Goal: Task Accomplishment & Management: Check status

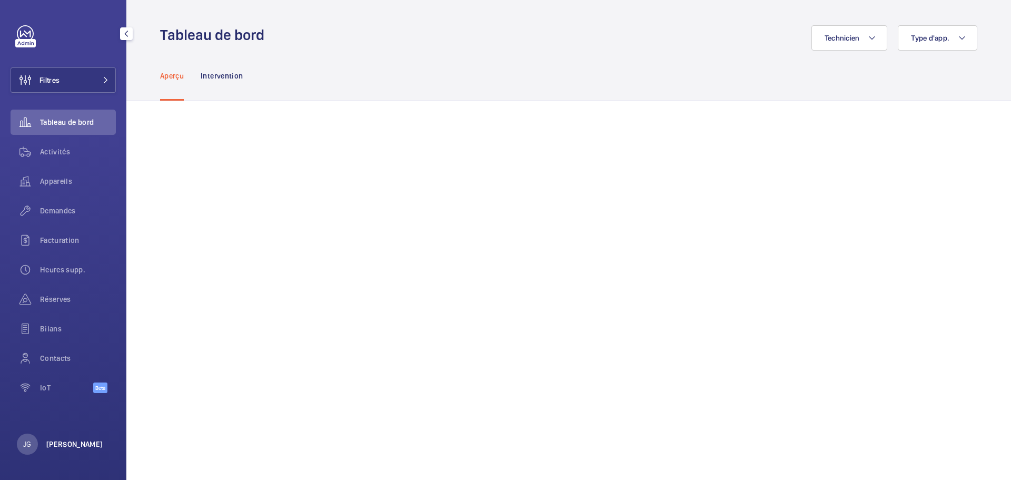
click at [57, 439] on p "[PERSON_NAME]" at bounding box center [74, 444] width 57 height 11
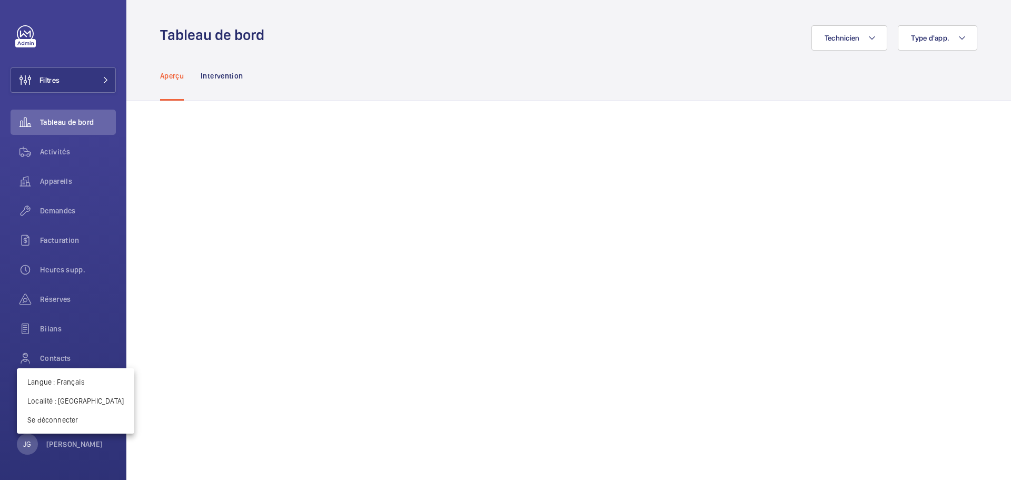
click at [63, 153] on div at bounding box center [505, 240] width 1011 height 480
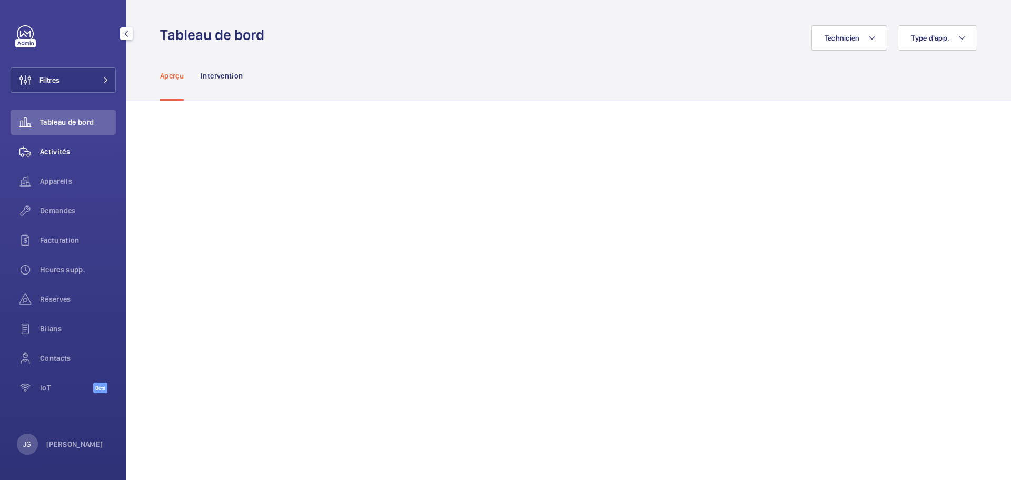
click at [60, 153] on span "Activités" at bounding box center [78, 151] width 76 height 11
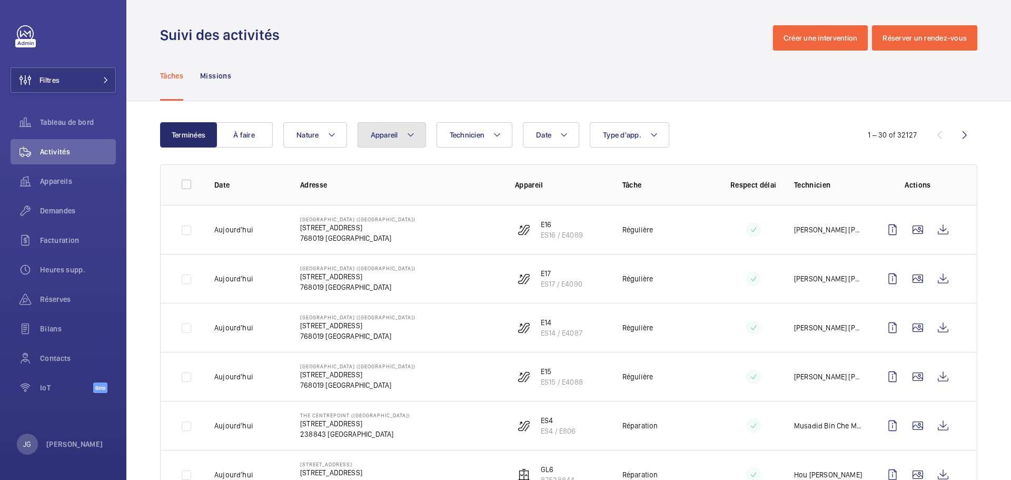
click at [376, 135] on span "Appareil" at bounding box center [384, 135] width 27 height 8
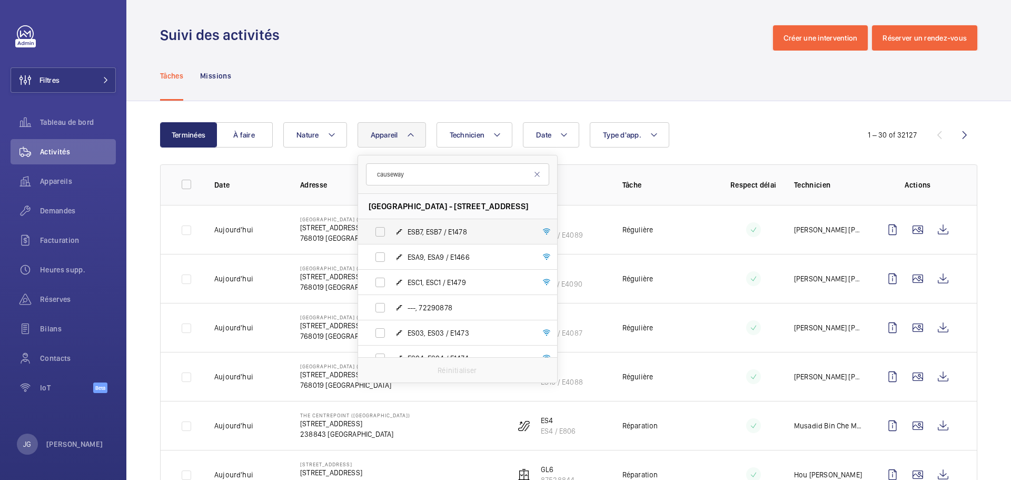
type input "causeway"
click at [423, 229] on span "ESB7, ESB7 / E1478" at bounding box center [468, 231] width 122 height 11
click at [391, 229] on input "ESB7, ESB7 / E1478" at bounding box center [380, 231] width 21 height 21
checkbox input "true"
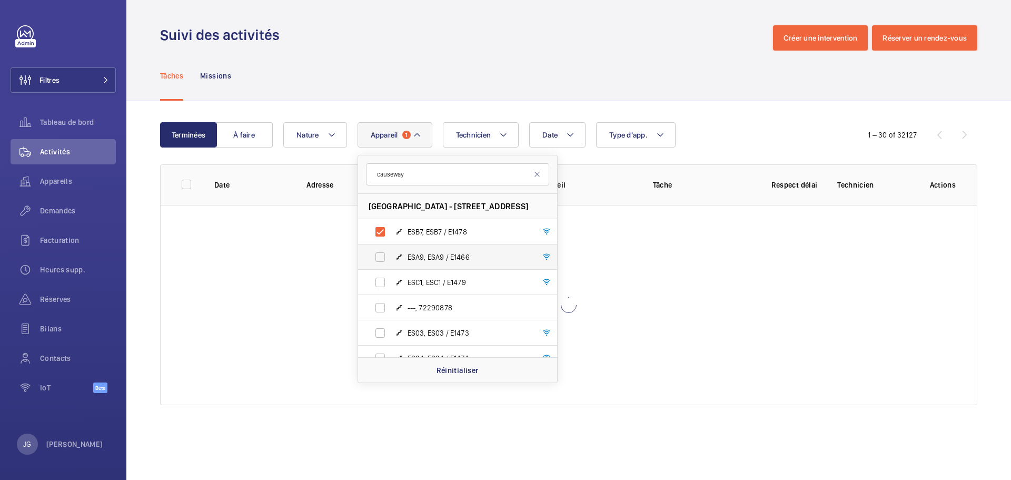
click at [431, 255] on span "ESA9, ESA9 / E1466" at bounding box center [468, 257] width 122 height 11
click at [391, 255] on input "ESA9, ESA9 / E1466" at bounding box center [380, 256] width 21 height 21
checkbox input "true"
click at [441, 280] on span "ESC1, ESC1 / E1479" at bounding box center [468, 282] width 122 height 11
click at [391, 280] on input "ESC1, ESC1 / E1479" at bounding box center [380, 282] width 21 height 21
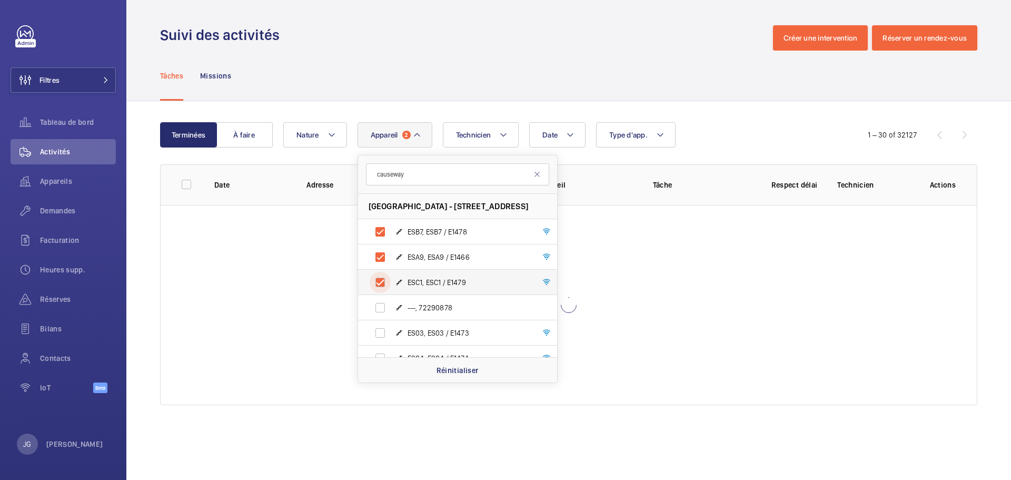
checkbox input "true"
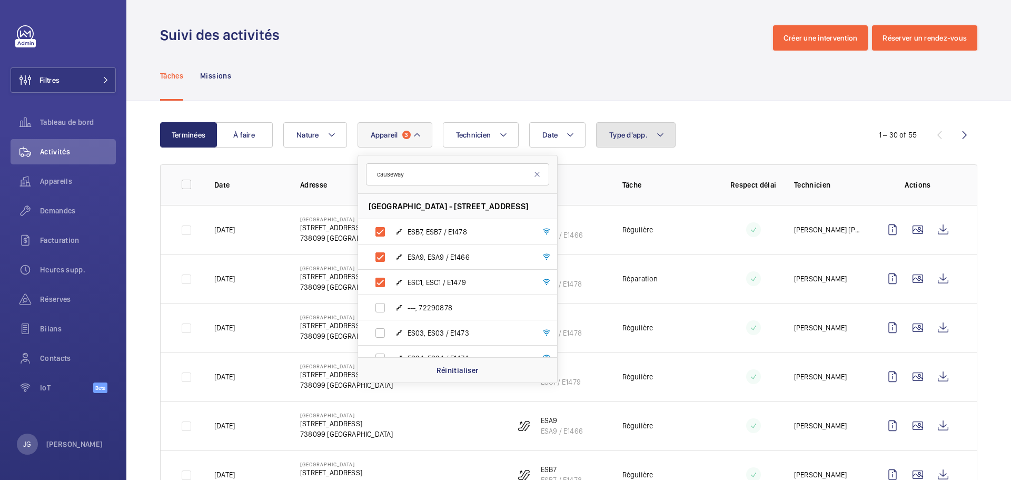
click at [633, 135] on span "Type d'app." at bounding box center [628, 135] width 38 height 8
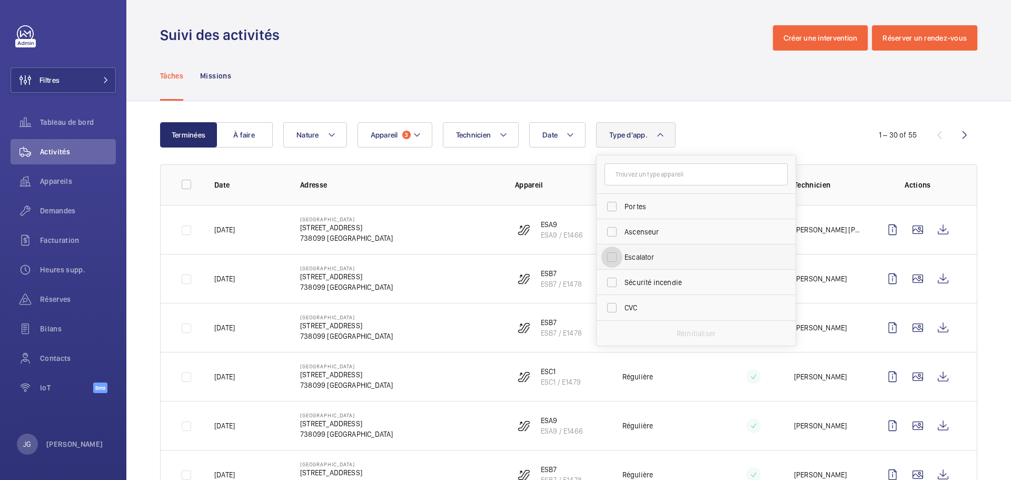
click at [612, 255] on input "Escalator" at bounding box center [611, 256] width 21 height 21
checkbox input "true"
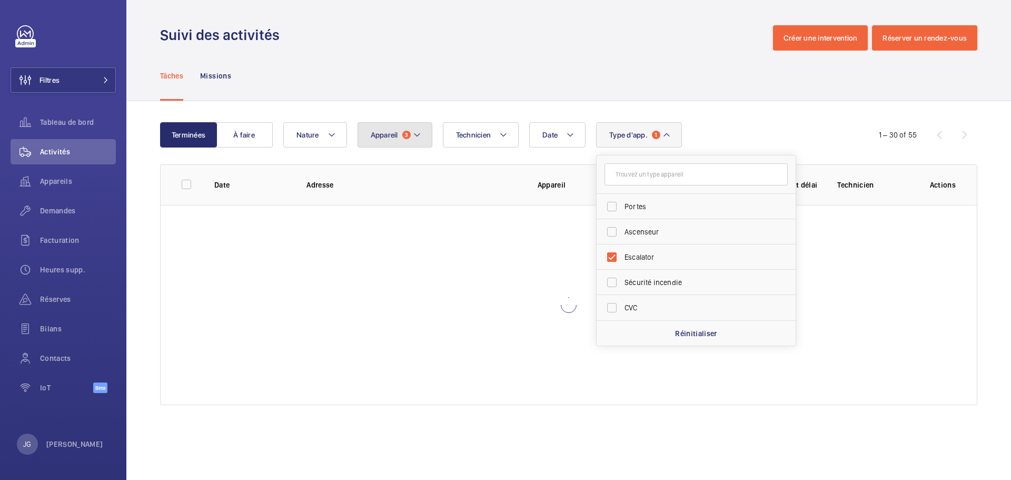
drag, startPoint x: 406, startPoint y: 134, endPoint x: 410, endPoint y: 140, distance: 6.1
click at [407, 134] on span "3" at bounding box center [406, 135] width 8 height 8
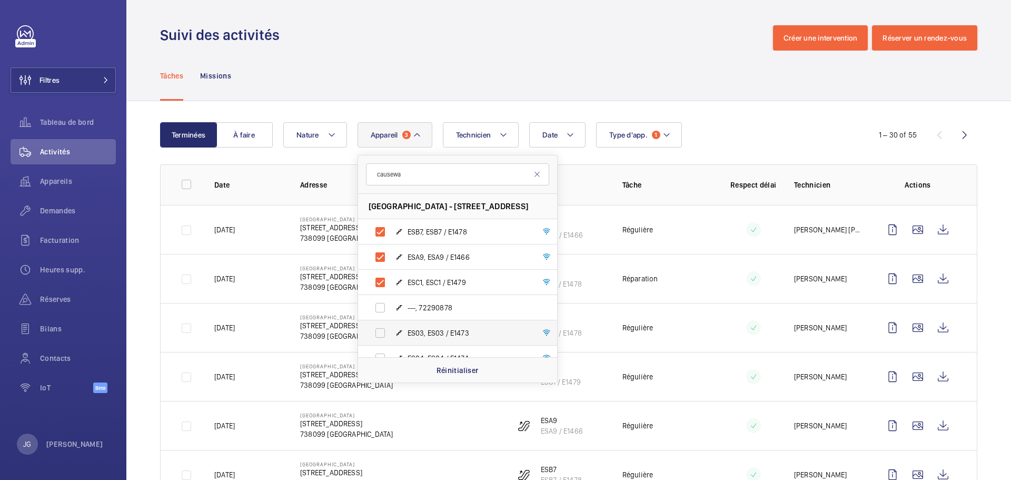
type input "causewa"
click at [366, 329] on label "ES03, ES03 / E1473" at bounding box center [449, 332] width 182 height 25
click at [370, 329] on input "ES03, ES03 / E1473" at bounding box center [380, 332] width 21 height 21
checkbox input "true"
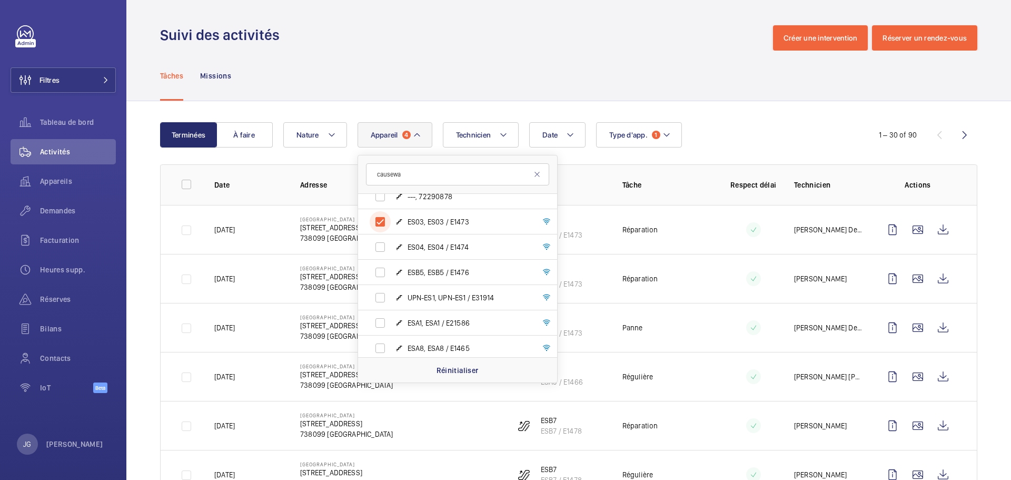
scroll to position [135, 0]
click at [377, 219] on input "ES04, ES04 / E1474" at bounding box center [380, 222] width 21 height 21
checkbox input "true"
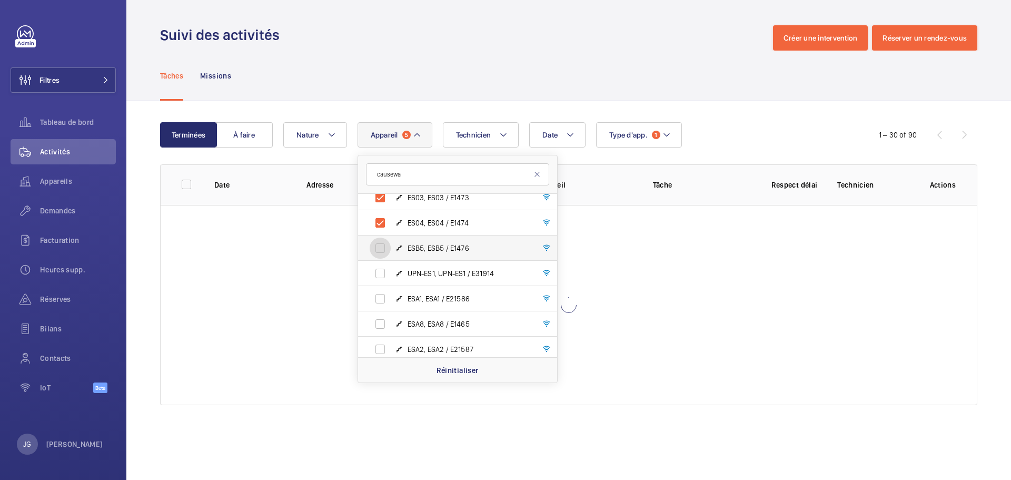
click at [378, 252] on input "ESB5, ESB5 / E1476" at bounding box center [380, 247] width 21 height 21
checkbox input "true"
click at [378, 274] on input "UPN-ES1, UPN-ES1 / E31914" at bounding box center [380, 273] width 21 height 21
checkbox input "true"
click at [373, 298] on input "ESA1, ESA1 / E21586" at bounding box center [380, 298] width 21 height 21
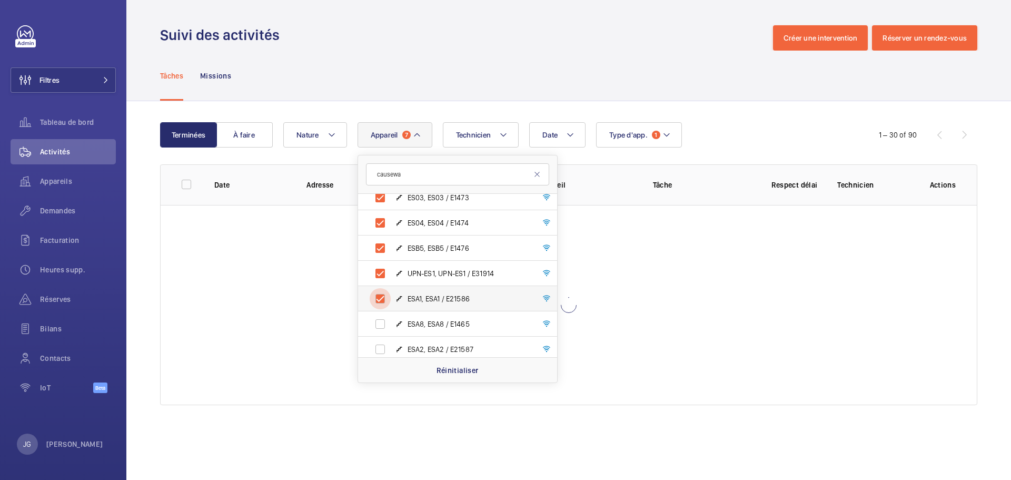
checkbox input "true"
click at [375, 325] on input "ESA8, ESA8 / E1465" at bounding box center [380, 323] width 21 height 21
checkbox input "true"
click at [378, 350] on input "ESA2, ESA2 / E21587" at bounding box center [380, 349] width 21 height 21
checkbox input "true"
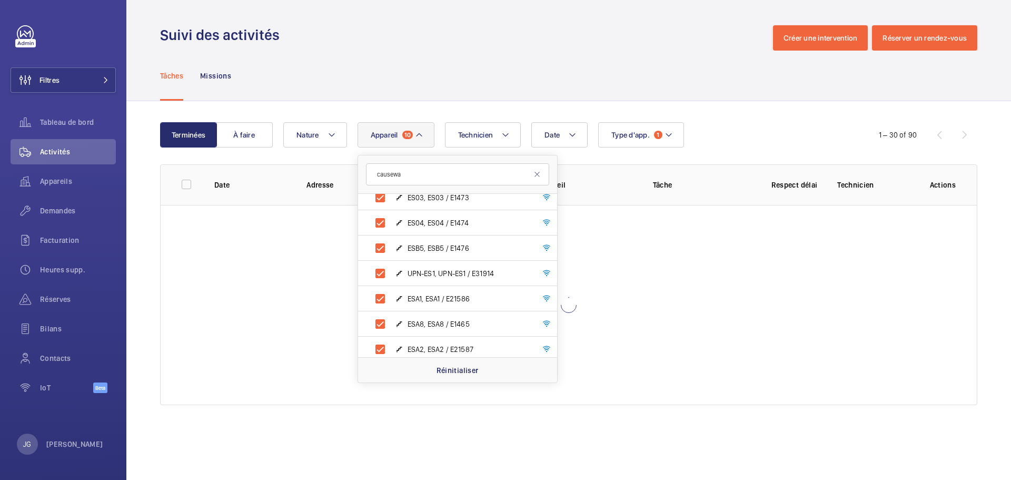
click at [556, 276] on div "Causeway Point - [STREET_ADDRESS], ESB7 / E1478 ESA9, ESA9 / E1466 ESC1, ESC1 /…" at bounding box center [457, 275] width 199 height 163
drag, startPoint x: 556, startPoint y: 276, endPoint x: 556, endPoint y: 288, distance: 11.6
click at [556, 288] on div "Causeway Point - [STREET_ADDRESS], ESB7 / E1478 ESA9, ESA9 / E1466 ESC1, ESC1 /…" at bounding box center [457, 275] width 199 height 163
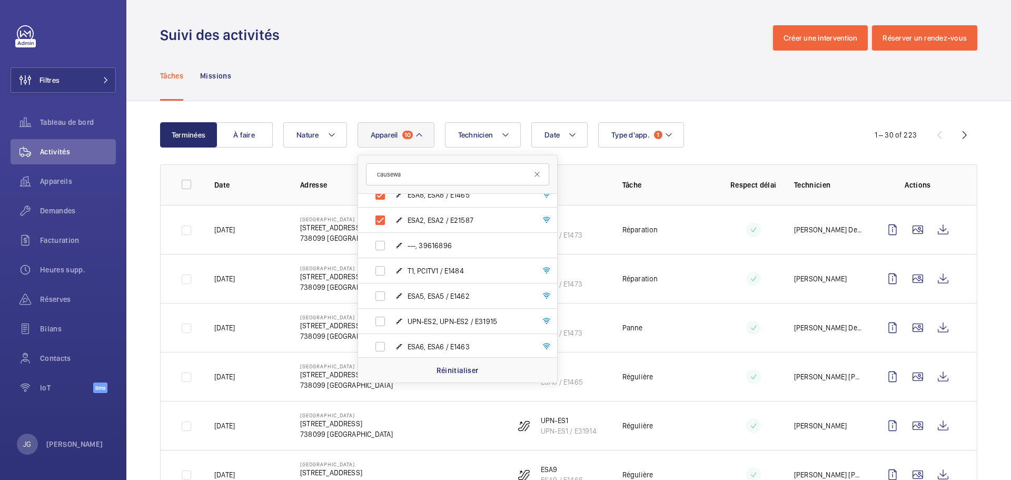
scroll to position [270, 0]
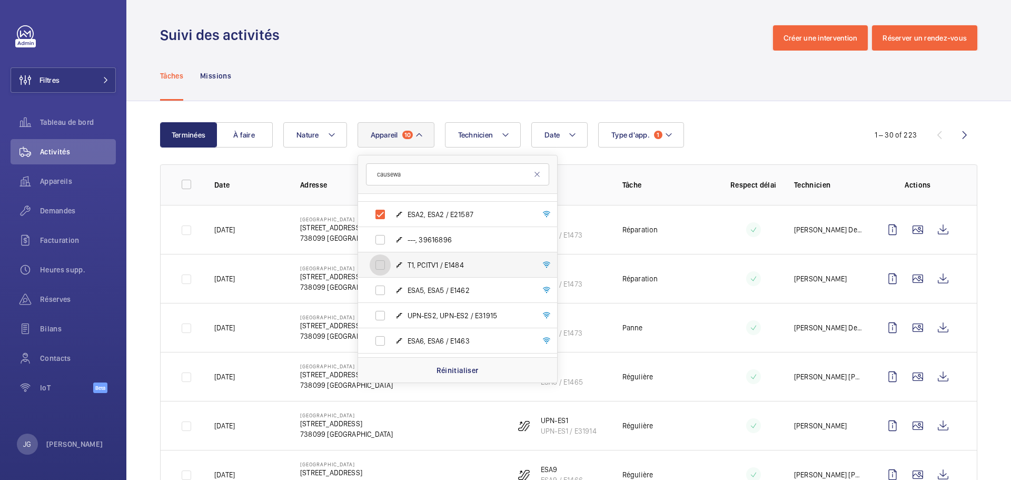
click at [375, 272] on input "T1, PCITV1 / E1484" at bounding box center [380, 264] width 21 height 21
checkbox input "true"
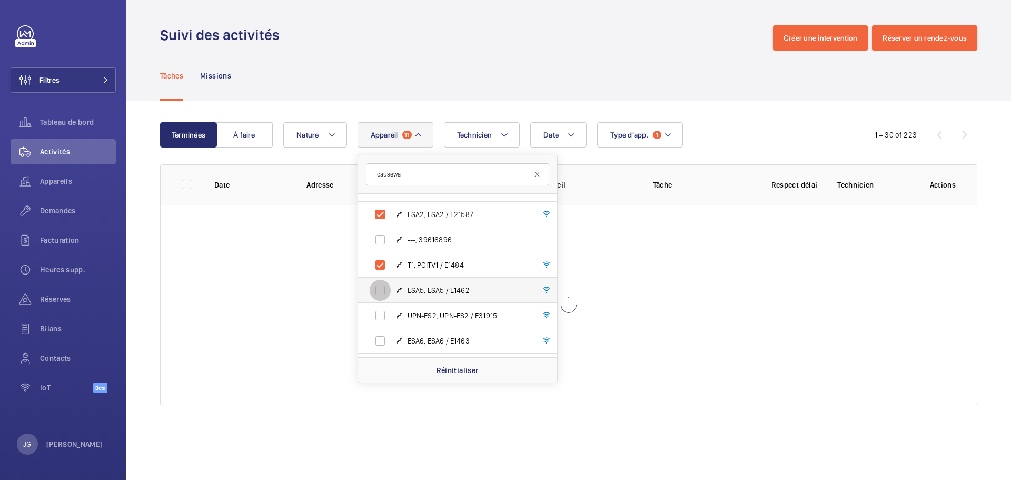
click at [379, 294] on input "ESA5, ESA5 / E1462" at bounding box center [380, 290] width 21 height 21
checkbox input "true"
click at [379, 317] on input "UPN-ES2, UPN-ES2 / E31915" at bounding box center [380, 315] width 21 height 21
checkbox input "true"
click at [375, 345] on input "ESA6, ESA6 / E1463" at bounding box center [380, 340] width 21 height 21
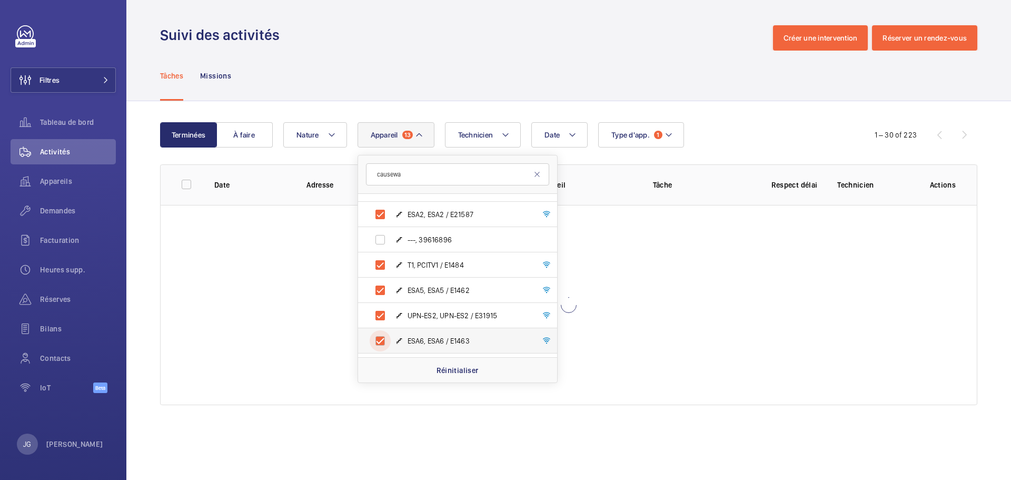
checkbox input "true"
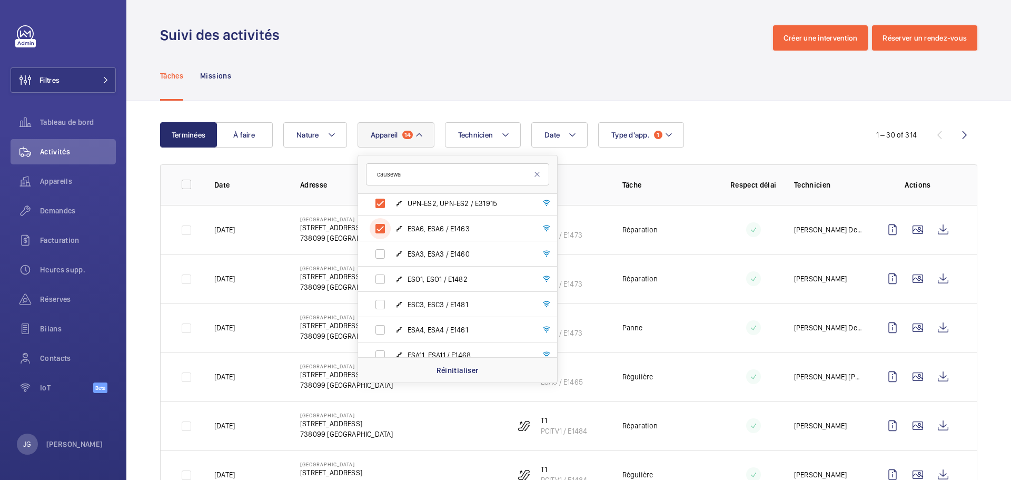
scroll to position [407, 0]
click at [384, 231] on input "ESA3, ESA3 / E1460" at bounding box center [380, 228] width 21 height 21
checkbox input "true"
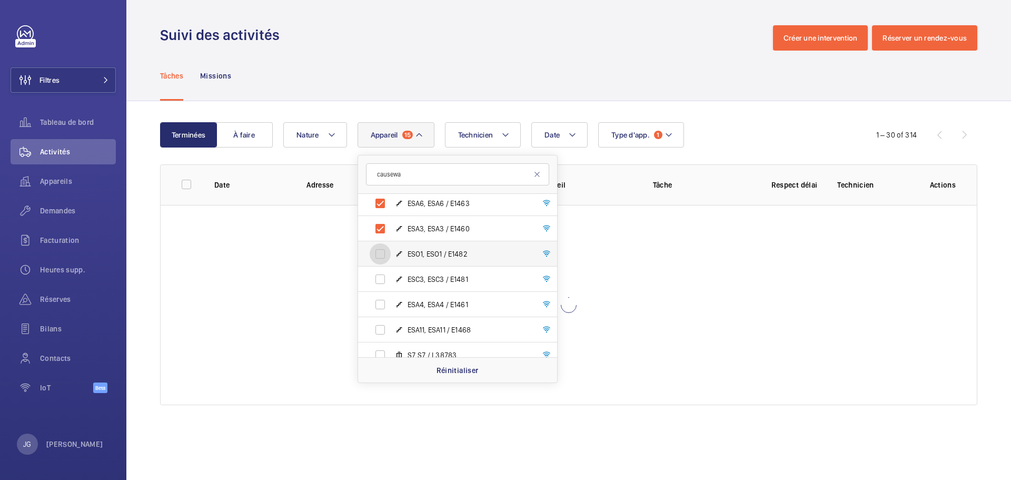
click at [375, 259] on input "ESO1, ESO1 / E1482" at bounding box center [380, 253] width 21 height 21
checkbox input "true"
click at [378, 282] on input "ESC3, ESC3 / E1481" at bounding box center [380, 279] width 21 height 21
checkbox input "true"
click at [376, 303] on input "ESA4, ESA4 / E1461" at bounding box center [380, 304] width 21 height 21
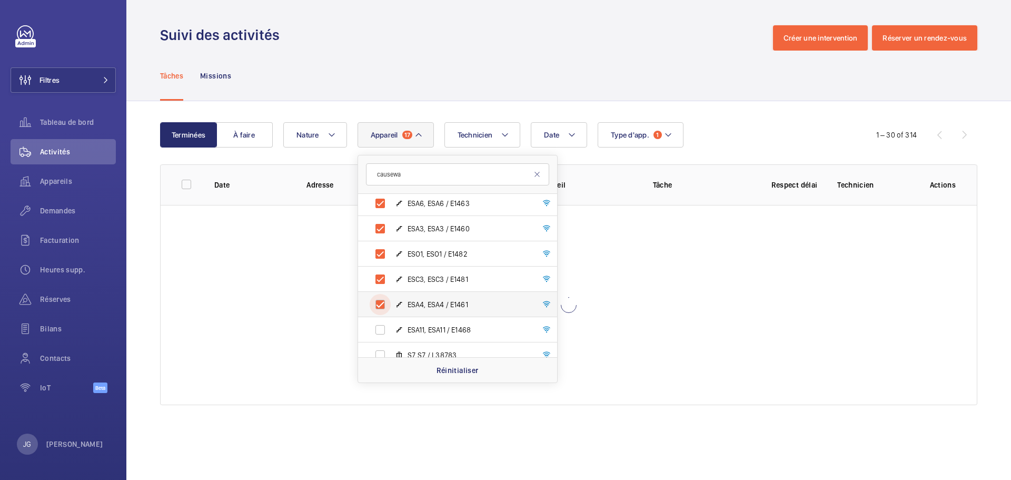
checkbox input "true"
click at [375, 324] on input "ESA11, ESA11 / E1468" at bounding box center [380, 329] width 21 height 21
checkbox input "true"
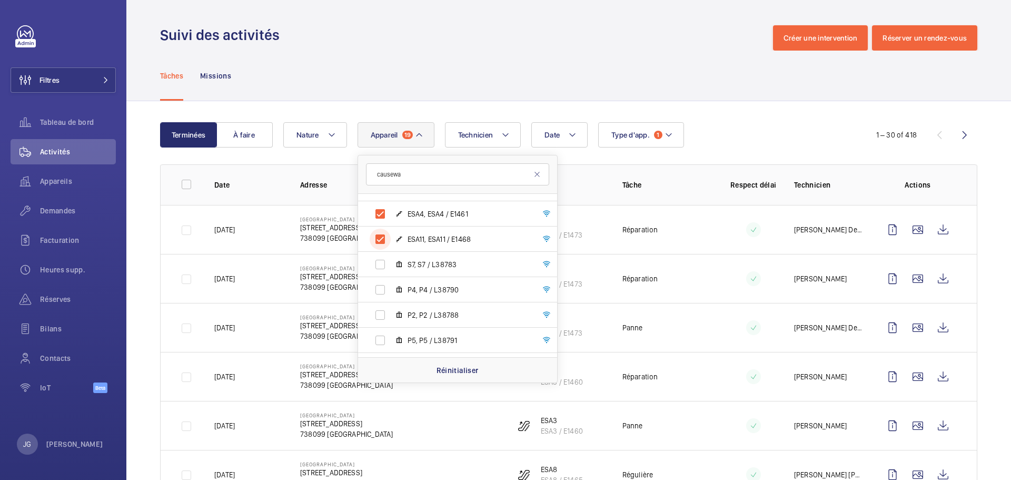
scroll to position [522, 0]
click at [400, 232] on label "S7, S7 / L38783" at bounding box center [449, 240] width 182 height 25
click at [391, 232] on input "S7, S7 / L38783" at bounding box center [380, 240] width 21 height 21
checkbox input "true"
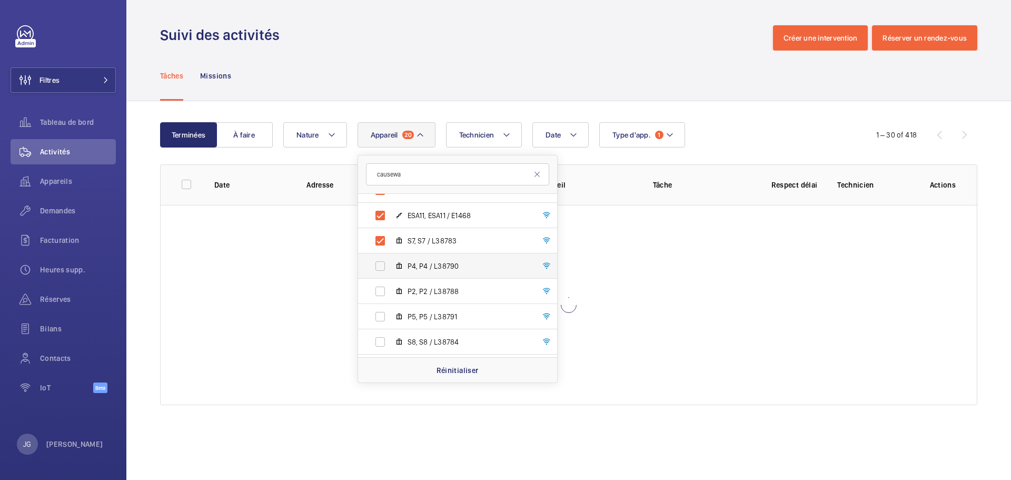
click at [402, 265] on mat-icon at bounding box center [399, 266] width 8 height 8
click at [391, 265] on input "P4, P4 / L38790" at bounding box center [380, 265] width 21 height 21
checkbox input "true"
click at [398, 289] on mat-icon at bounding box center [399, 291] width 8 height 8
click at [391, 289] on input "P2, P2 / L38788" at bounding box center [380, 291] width 21 height 21
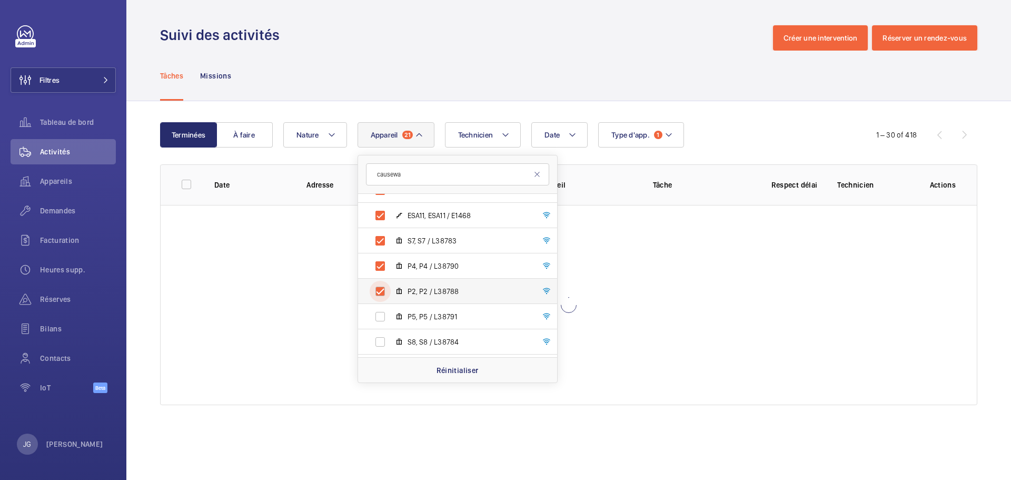
checkbox input "true"
click at [391, 238] on label "S7, S7 / L38783" at bounding box center [449, 240] width 182 height 25
click at [391, 238] on input "S7, S7 / L38783" at bounding box center [380, 240] width 21 height 21
checkbox input "false"
click at [387, 257] on input "P4, P4 / L38790" at bounding box center [380, 265] width 21 height 21
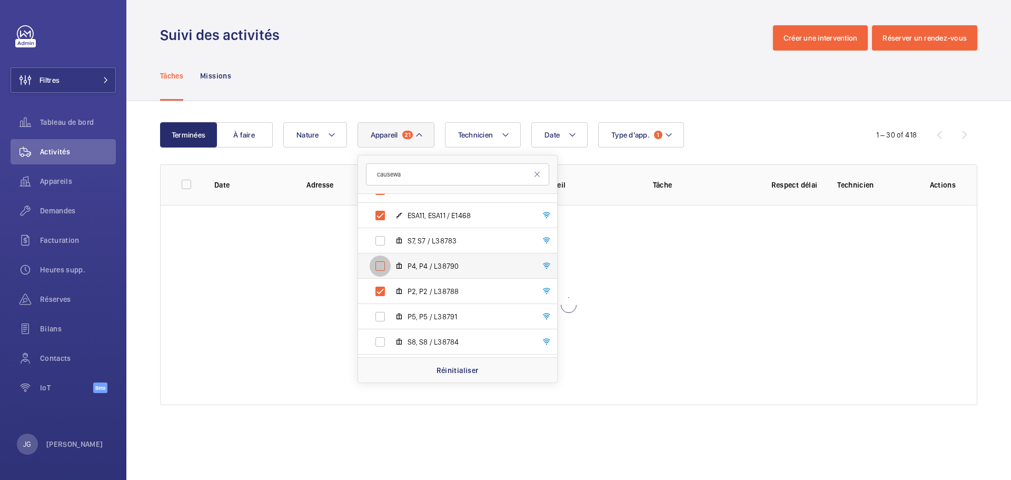
checkbox input "false"
click at [381, 286] on input "P2, P2 / L38788" at bounding box center [380, 291] width 21 height 21
checkbox input "false"
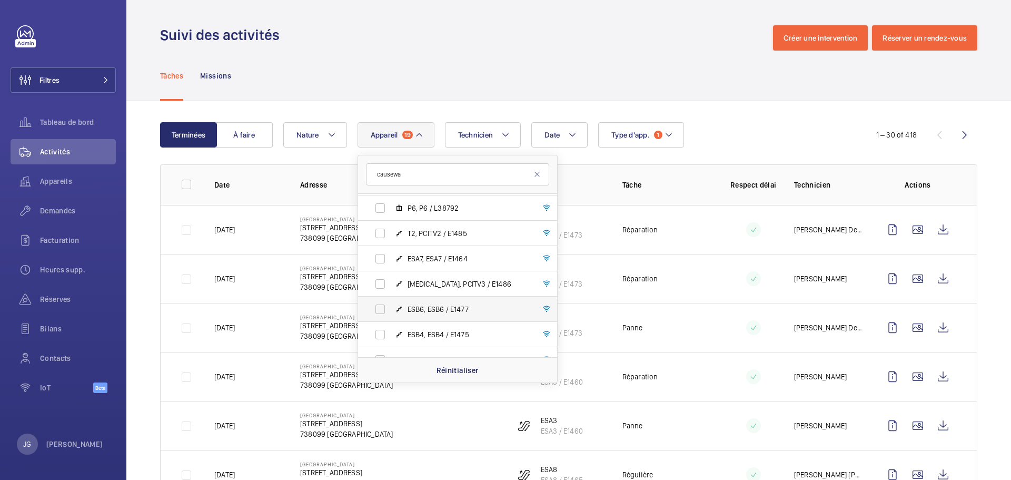
scroll to position [752, 0]
click at [422, 212] on span "T2, PCITV2 / E1485" at bounding box center [468, 212] width 122 height 11
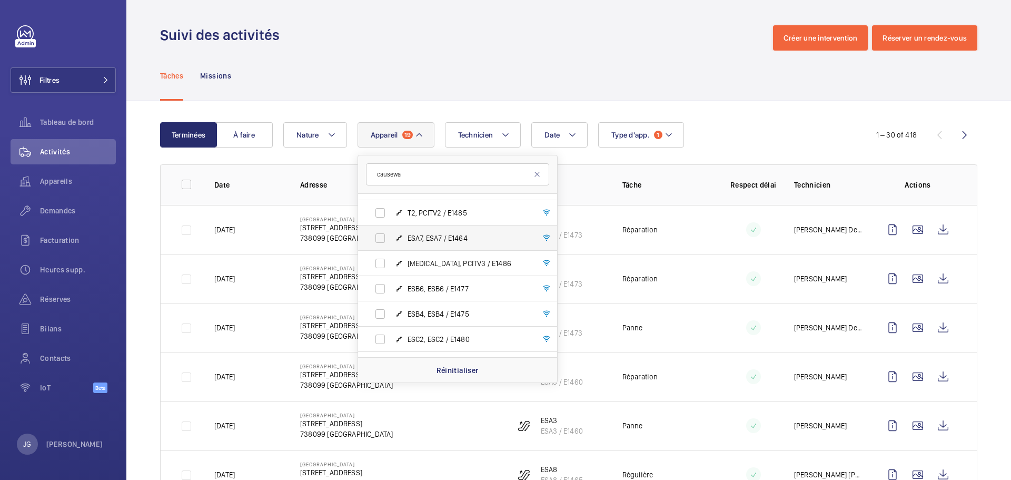
click at [427, 240] on span "ESA7, ESA7 / E1464" at bounding box center [468, 238] width 122 height 11
click at [391, 240] on input "ESA7, ESA7 / E1464" at bounding box center [380, 237] width 21 height 21
checkbox input "true"
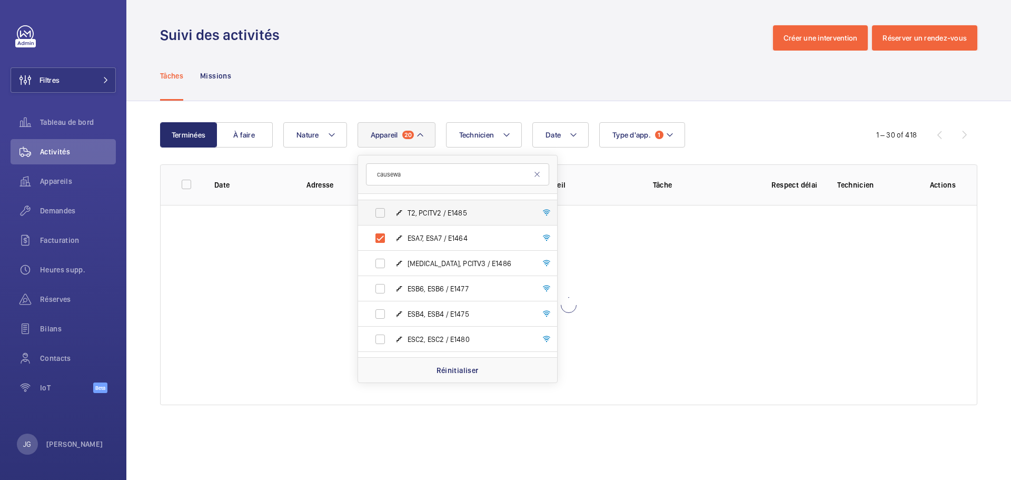
click at [420, 212] on span "T2, PCITV2 / E1485" at bounding box center [468, 212] width 122 height 11
click at [391, 212] on input "T2, PCITV2 / E1485" at bounding box center [380, 212] width 21 height 21
checkbox input "true"
click at [421, 266] on span "[MEDICAL_DATA], PCITV3 / E1486" at bounding box center [468, 263] width 122 height 11
click at [391, 266] on input "[MEDICAL_DATA], PCITV3 / E1486" at bounding box center [380, 263] width 21 height 21
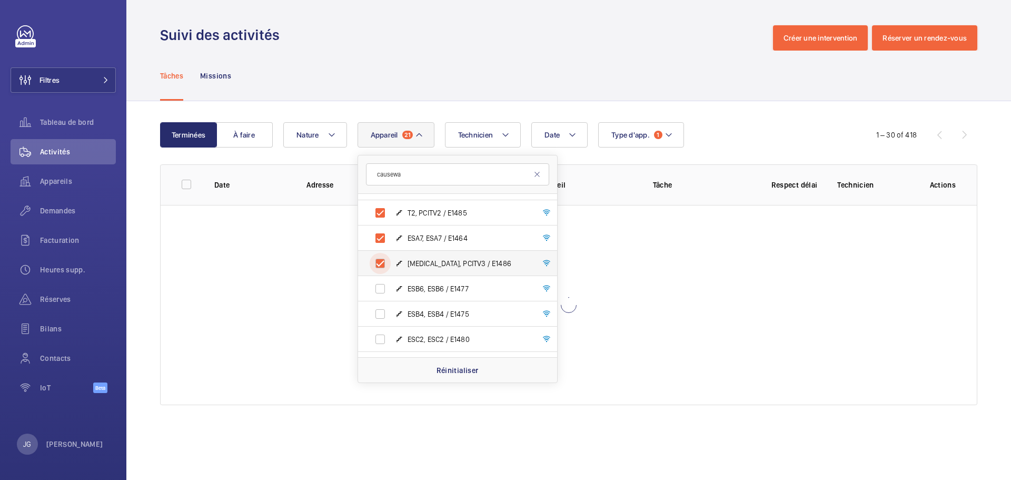
checkbox input "true"
click at [421, 295] on label "ESB6, ESB6 / E1477" at bounding box center [449, 288] width 182 height 25
click at [391, 295] on input "ESB6, ESB6 / E1477" at bounding box center [380, 288] width 21 height 21
checkbox input "true"
drag, startPoint x: 420, startPoint y: 310, endPoint x: 419, endPoint y: 317, distance: 7.4
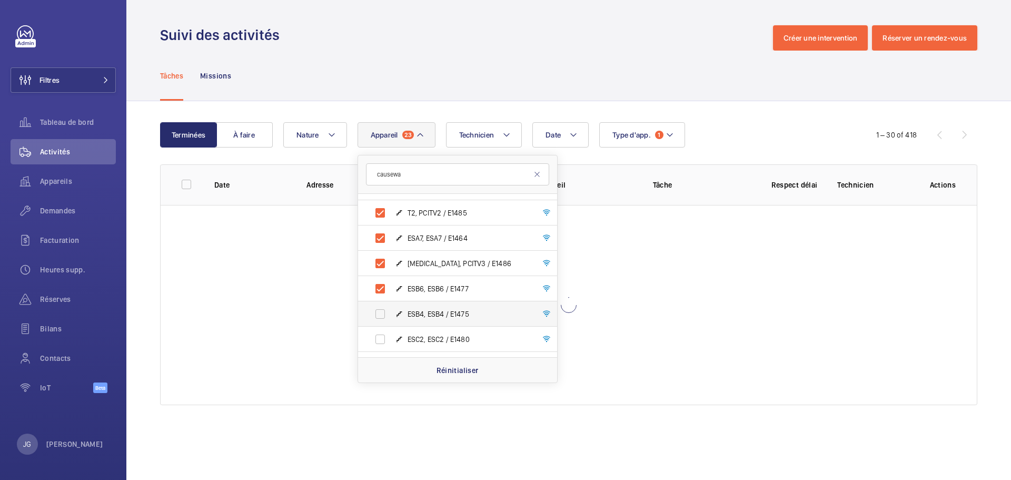
click at [419, 310] on span "ESB4, ESB4 / E1475" at bounding box center [468, 314] width 122 height 11
click at [391, 310] on input "ESB4, ESB4 / E1475" at bounding box center [380, 313] width 21 height 21
checkbox input "true"
click at [420, 335] on span "ESC2, ESC2 / E1480" at bounding box center [468, 339] width 122 height 11
click at [391, 335] on input "ESC2, ESC2 / E1480" at bounding box center [380, 339] width 21 height 21
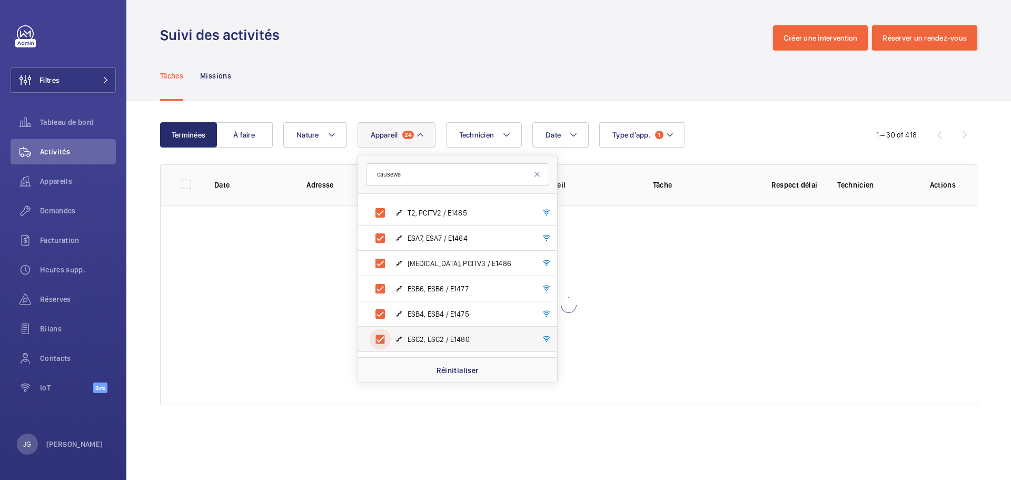
checkbox input "true"
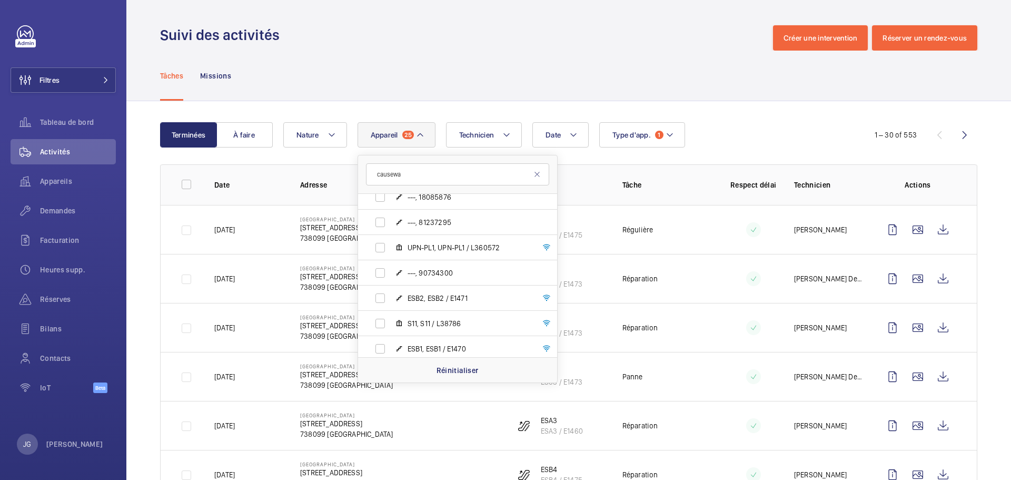
scroll to position [949, 0]
click at [473, 294] on span "ESB2, ESB2 / E1471" at bounding box center [468, 293] width 122 height 11
click at [391, 294] on input "ESB2, ESB2 / E1471" at bounding box center [380, 293] width 21 height 21
checkbox input "true"
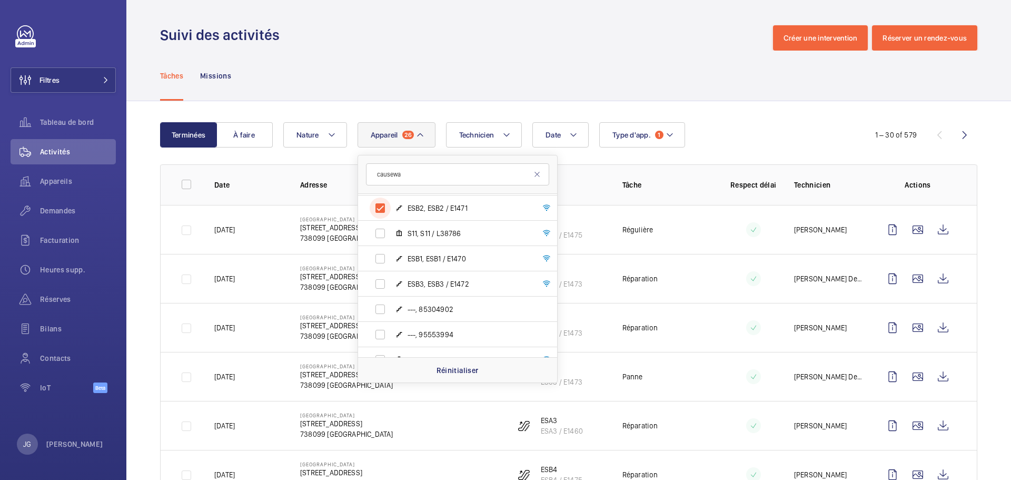
scroll to position [1038, 0]
click at [435, 253] on span "ESB1, ESB1 / E1470" at bounding box center [468, 255] width 122 height 11
click at [391, 253] on input "ESB1, ESB1 / E1470" at bounding box center [380, 254] width 21 height 21
checkbox input "true"
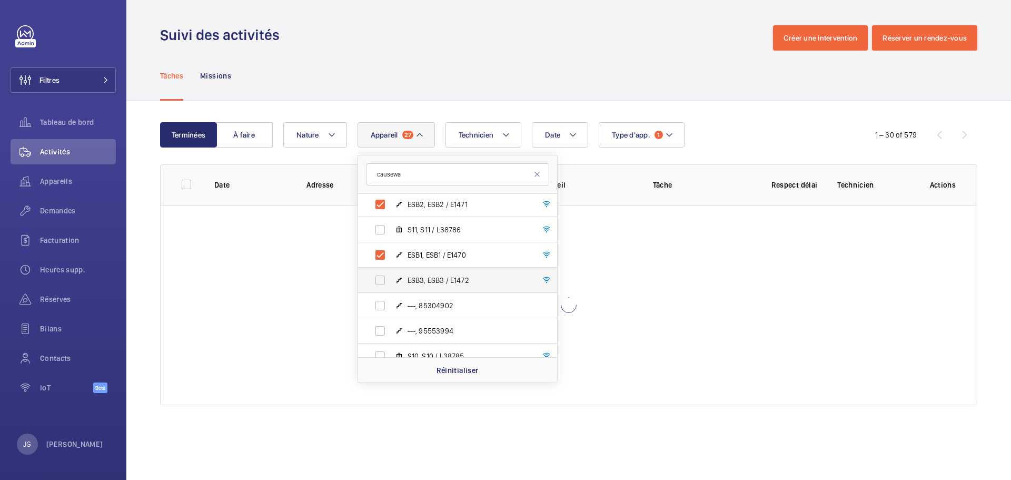
click at [435, 277] on span "ESB3, ESB3 / E1472" at bounding box center [468, 280] width 122 height 11
click at [391, 277] on input "ESB3, ESB3 / E1472" at bounding box center [380, 280] width 21 height 21
checkbox input "true"
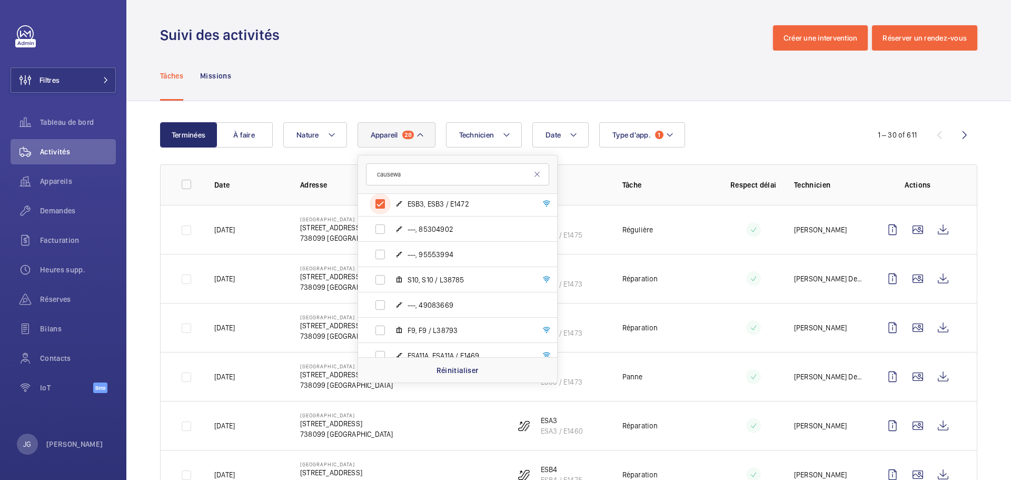
scroll to position [1150, 0]
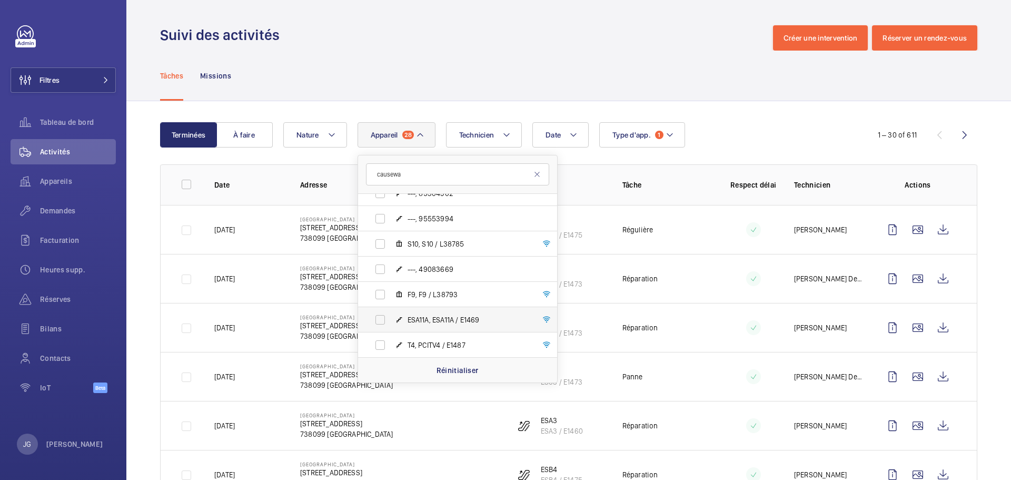
click at [452, 319] on span "ESA11A, ESA11A / E1469" at bounding box center [468, 319] width 122 height 11
click at [391, 319] on input "ESA11A, ESA11A / E1469" at bounding box center [380, 319] width 21 height 21
checkbox input "true"
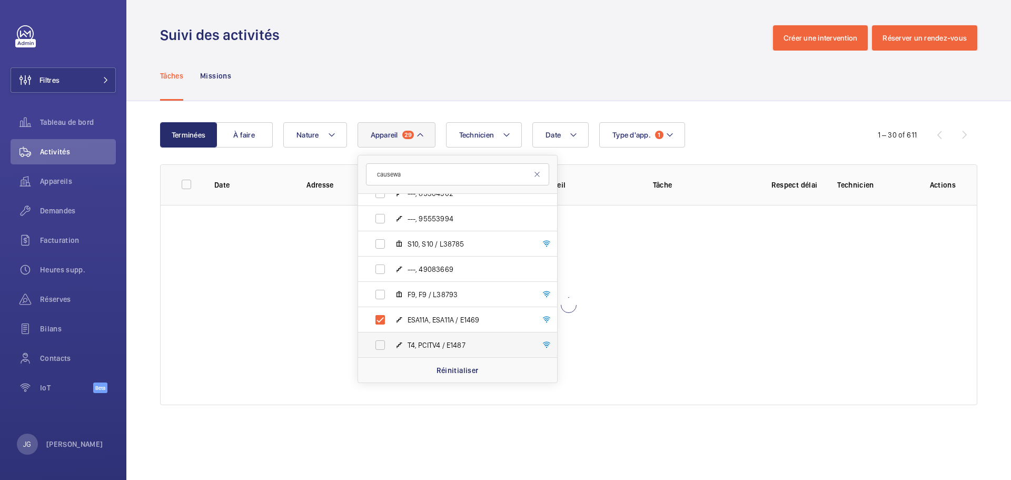
click at [444, 334] on label "T4, PCITV4 / E1487" at bounding box center [449, 344] width 182 height 25
click at [391, 334] on input "T4, PCITV4 / E1487" at bounding box center [380, 344] width 21 height 21
checkbox input "true"
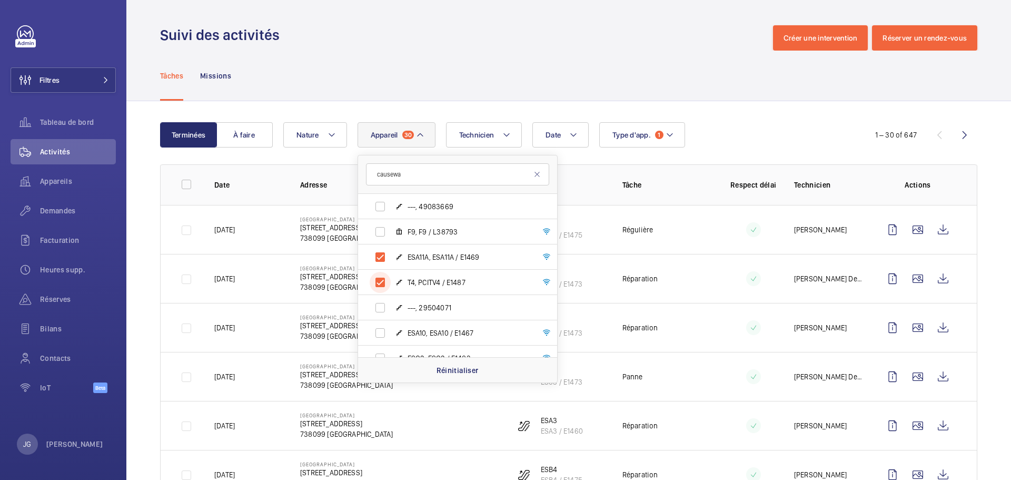
scroll to position [1227, 0]
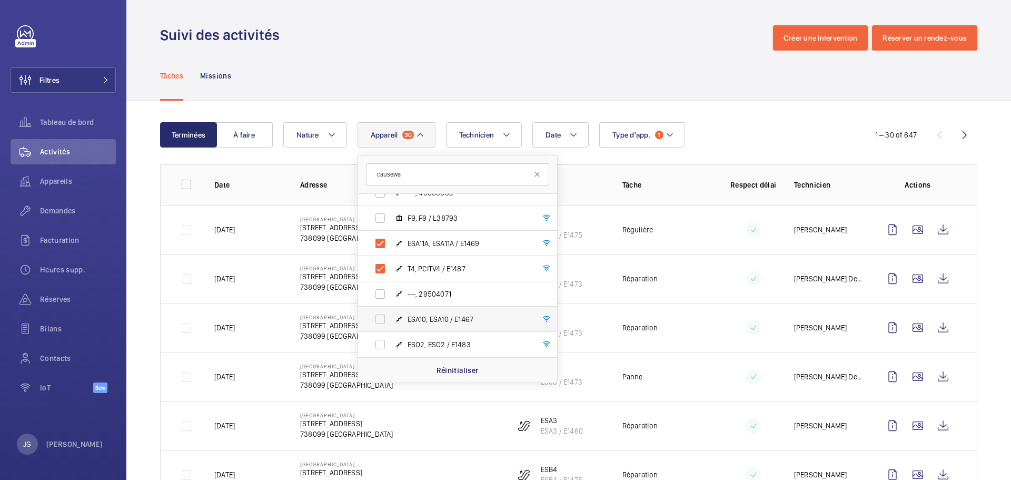
click at [481, 319] on span "ESA10, ESA10 / E1467" at bounding box center [468, 319] width 122 height 11
click at [391, 319] on input "ESA10, ESA10 / E1467" at bounding box center [380, 319] width 21 height 21
checkbox input "true"
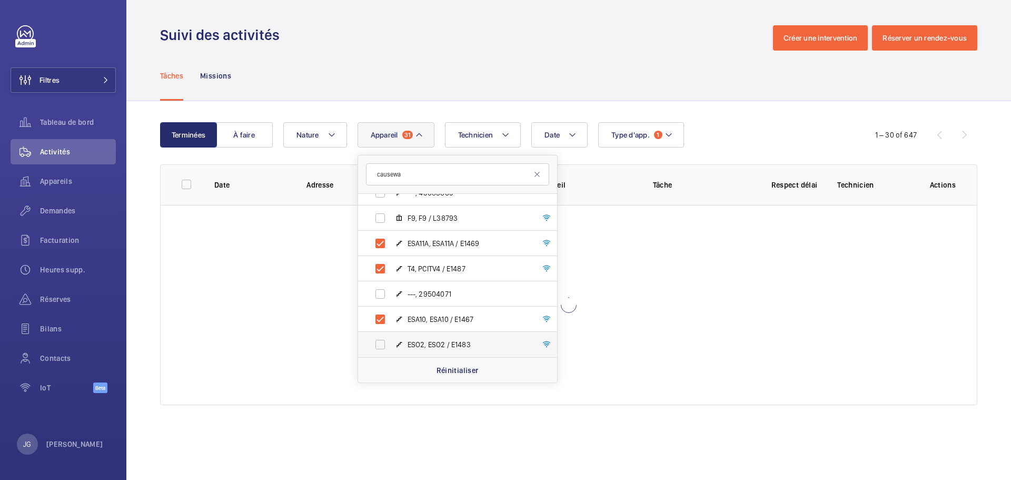
click at [463, 336] on label "ESO2, ESO2 / E1483" at bounding box center [449, 344] width 182 height 25
click at [391, 336] on input "ESO2, ESO2 / E1483" at bounding box center [380, 344] width 21 height 21
checkbox input "true"
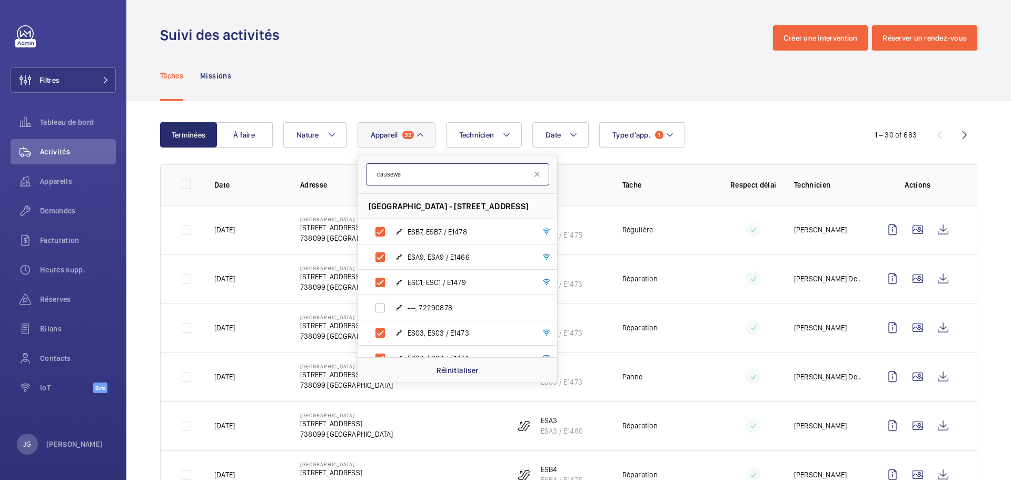
click at [408, 181] on input "causewa" at bounding box center [457, 174] width 183 height 22
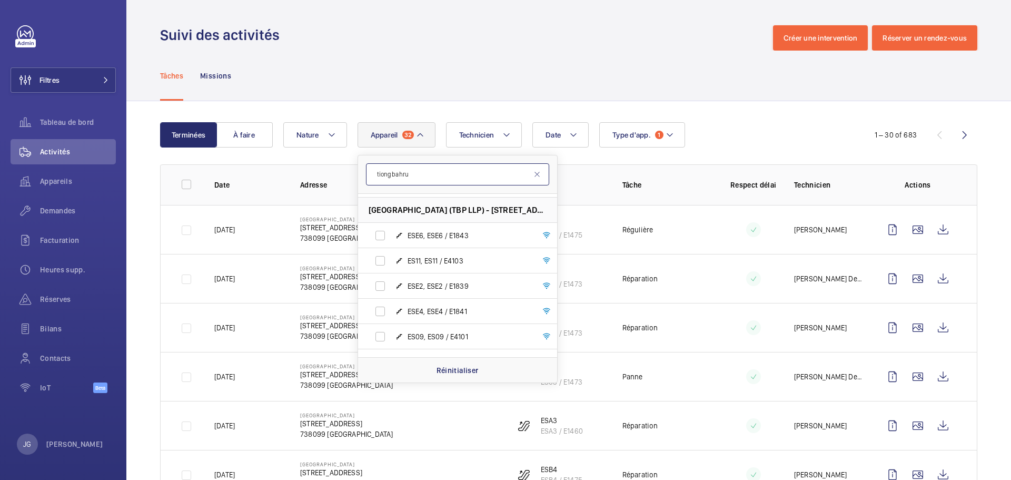
scroll to position [2453, 0]
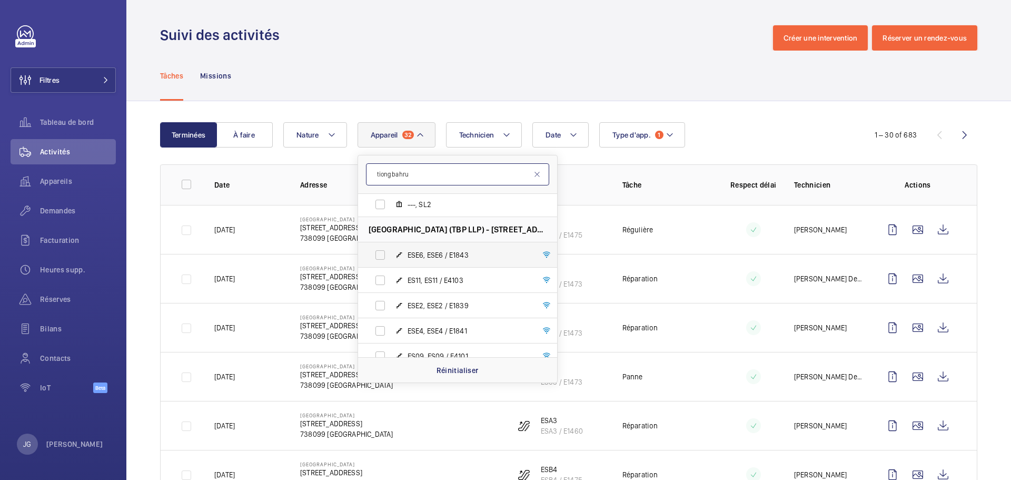
type input "tiong bahru"
drag, startPoint x: 367, startPoint y: 257, endPoint x: 373, endPoint y: 258, distance: 5.4
click at [370, 258] on div "ESE6, ESE6 / E1843" at bounding box center [380, 254] width 21 height 21
click at [380, 260] on input "ESE6, ESE6 / E1843" at bounding box center [380, 254] width 21 height 21
checkbox input "true"
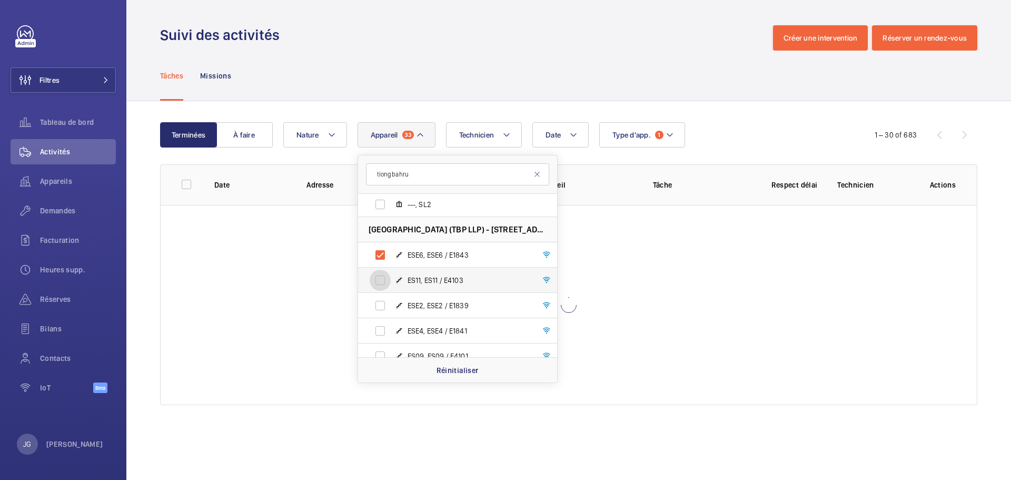
click at [382, 283] on input "ES11, ES11 / E4103" at bounding box center [380, 280] width 21 height 21
checkbox input "true"
click at [384, 306] on input "ESE2, ESE2 / E1839" at bounding box center [380, 305] width 21 height 21
checkbox input "true"
click at [385, 332] on input "ESE4, ESE4 / E1841" at bounding box center [380, 330] width 21 height 21
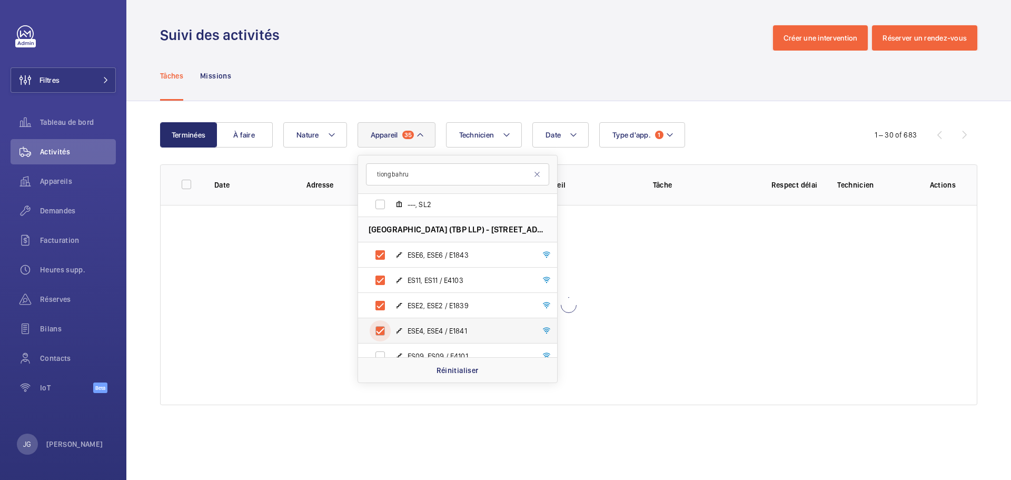
checkbox input "true"
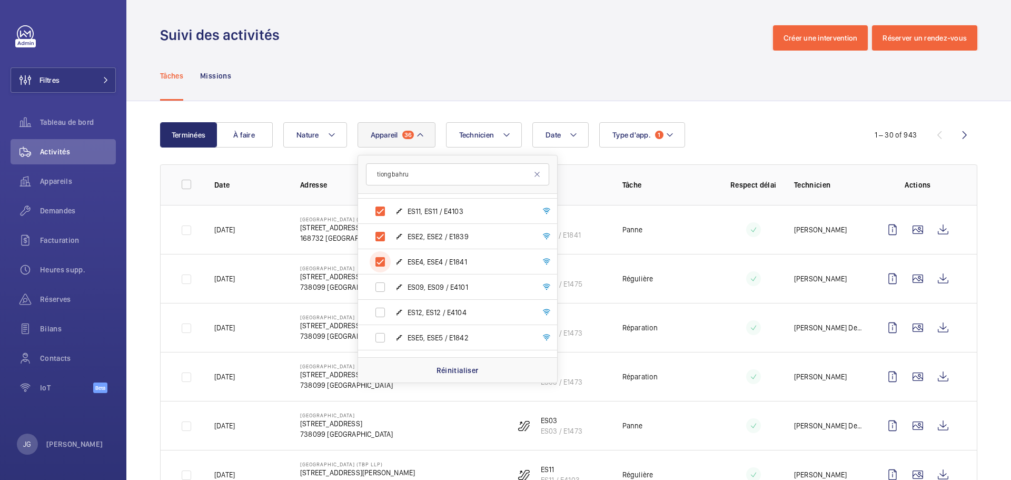
scroll to position [2533, 0]
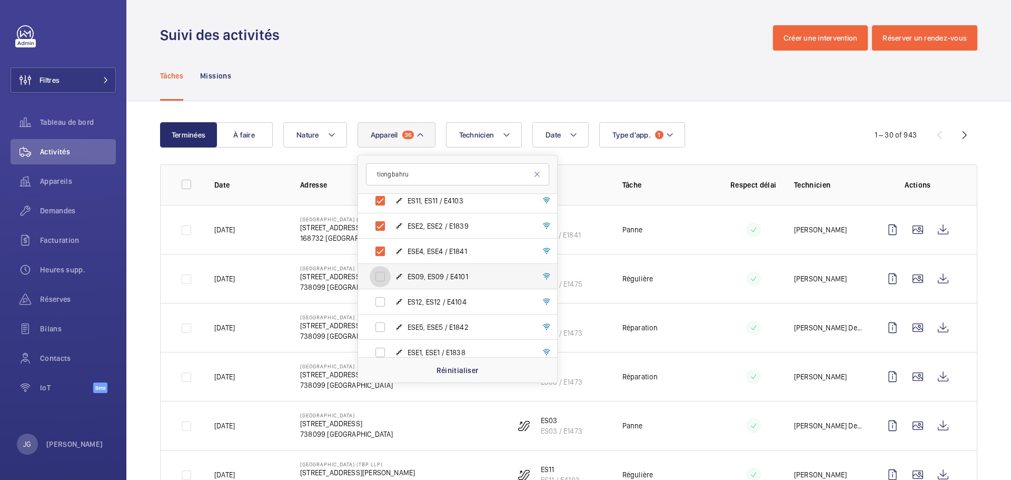
click at [384, 275] on input "ES09, ES09 / E4101" at bounding box center [380, 276] width 21 height 21
checkbox input "true"
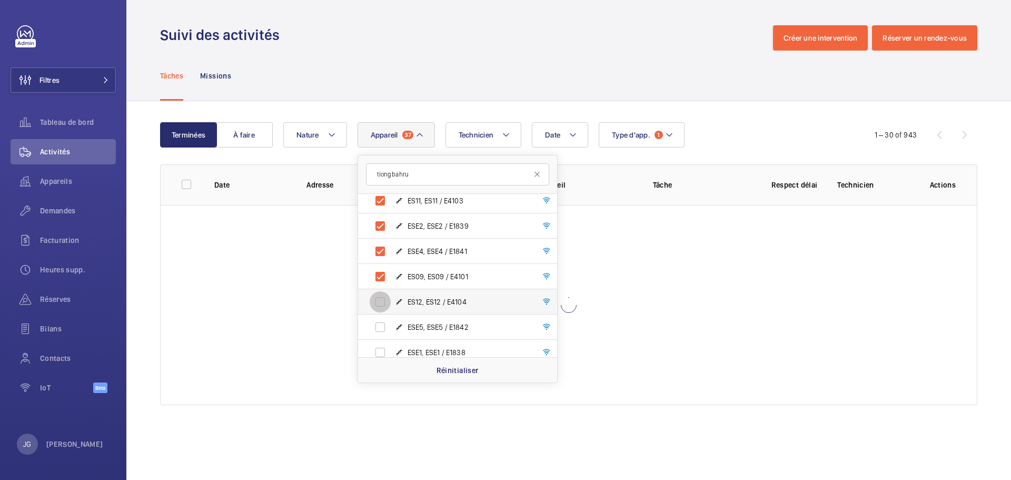
click at [381, 298] on input "ES12, ES12 / E4104" at bounding box center [380, 301] width 21 height 21
checkbox input "true"
click at [385, 325] on input "ESE5, ESE5 / E1842" at bounding box center [380, 326] width 21 height 21
checkbox input "true"
click at [384, 346] on input "ESE1, ESE1 / E1838" at bounding box center [380, 352] width 21 height 21
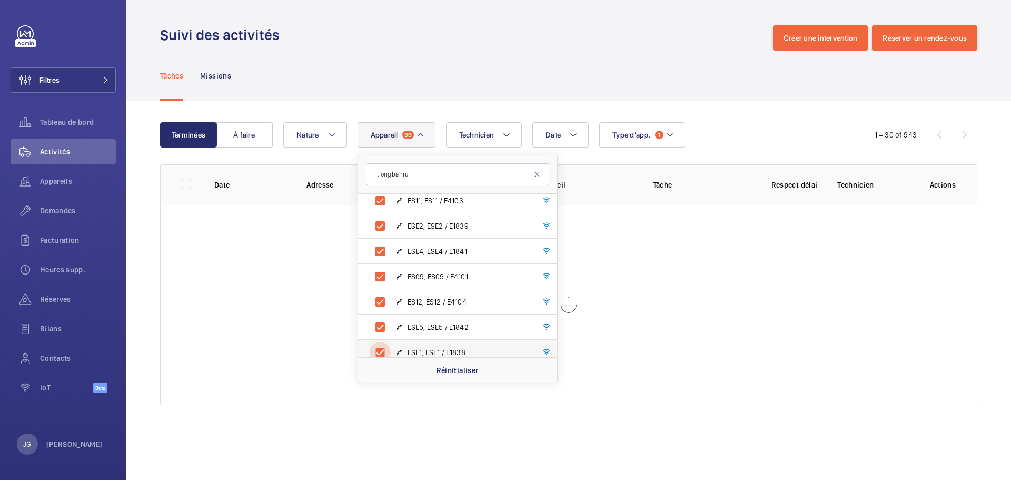
checkbox input "true"
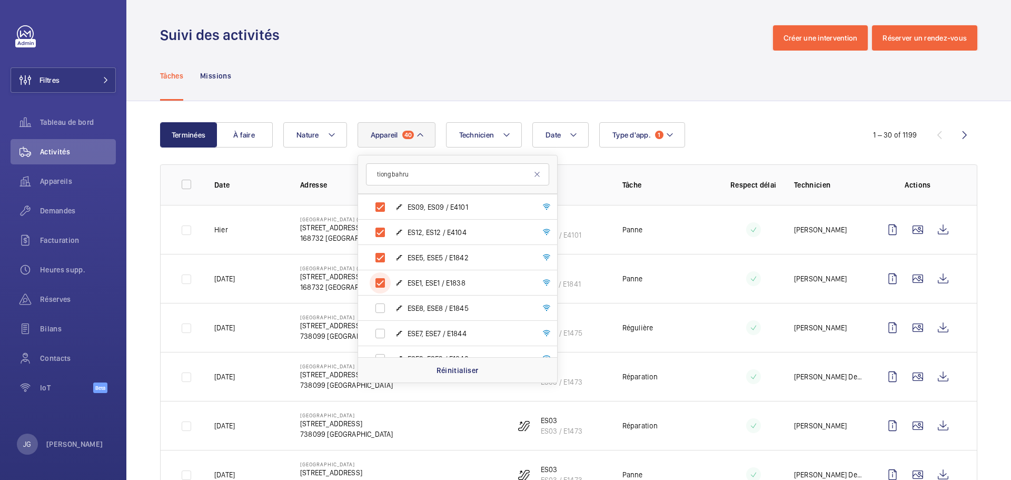
scroll to position [2642, 0]
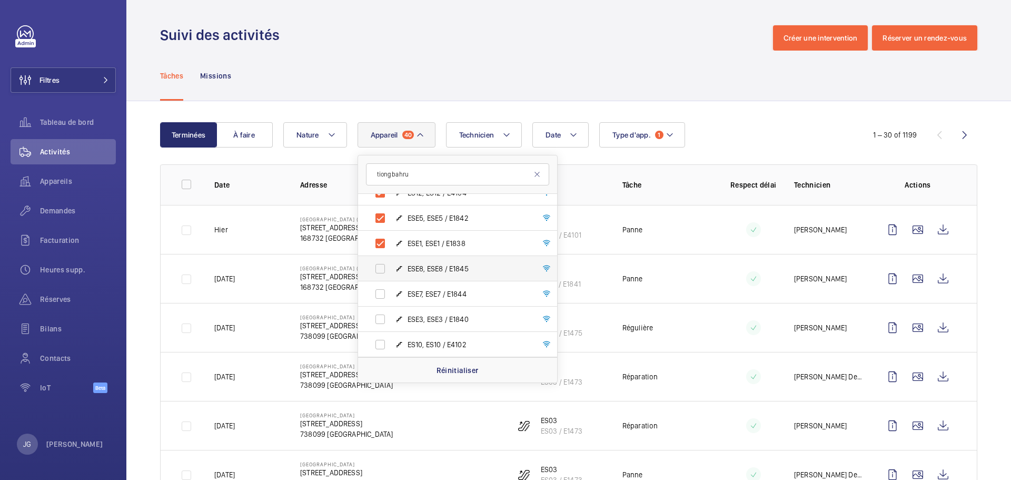
click at [411, 269] on span "ESE8, ESE8 / E1845" at bounding box center [468, 268] width 122 height 11
click at [391, 269] on input "ESE8, ESE8 / E1845" at bounding box center [380, 268] width 21 height 21
checkbox input "true"
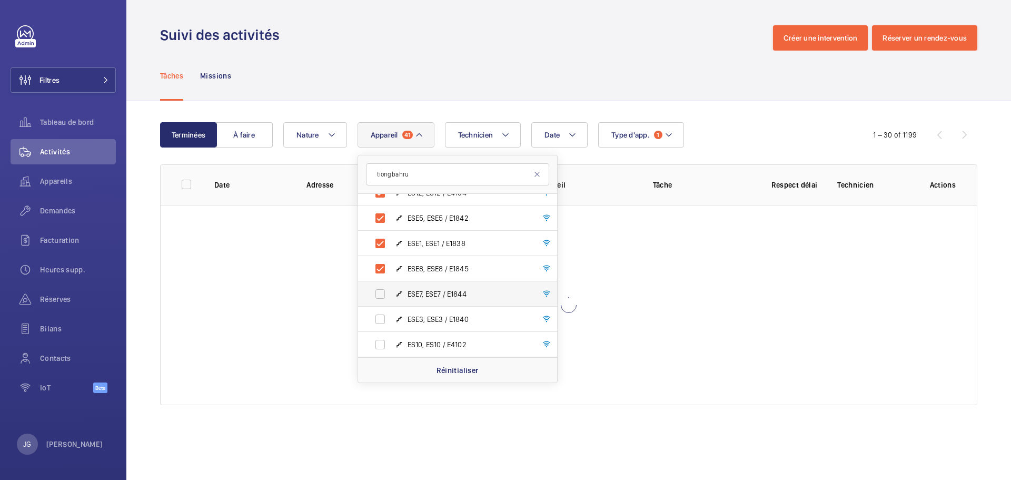
click at [401, 294] on mat-icon at bounding box center [399, 294] width 8 height 8
click at [391, 294] on input "ESE7, ESE7 / E1844" at bounding box center [380, 293] width 21 height 21
checkbox input "true"
click at [393, 314] on label "ESE3, ESE3 / E1840" at bounding box center [449, 318] width 182 height 25
click at [391, 314] on input "ESE3, ESE3 / E1840" at bounding box center [380, 319] width 21 height 21
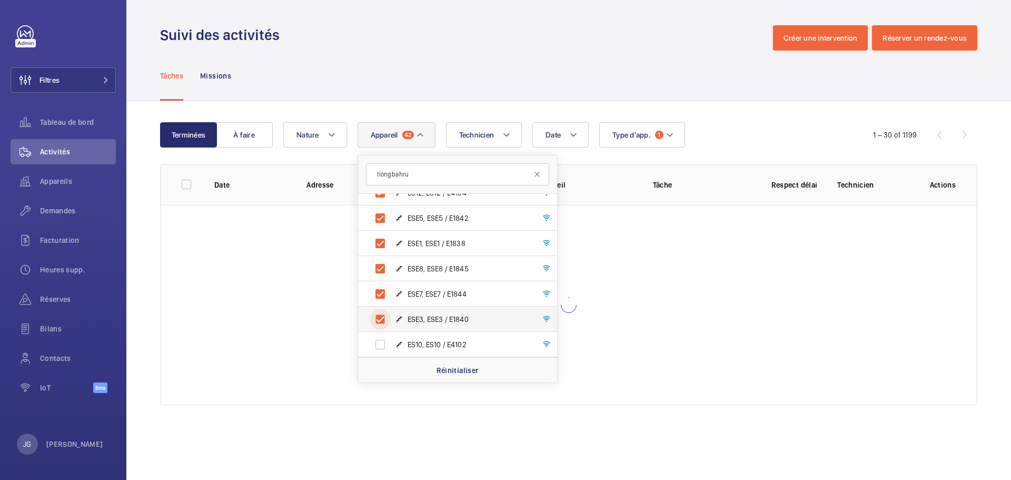
checkbox input "true"
click at [395, 341] on mat-icon at bounding box center [399, 344] width 8 height 8
click at [391, 341] on input "ES10, ES10 / E4102" at bounding box center [380, 344] width 21 height 21
checkbox input "true"
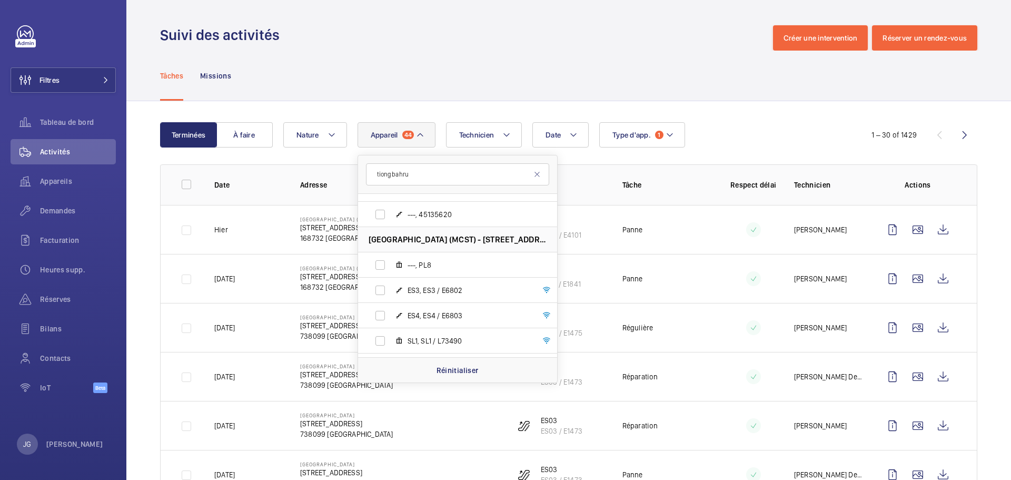
scroll to position [1847, 0]
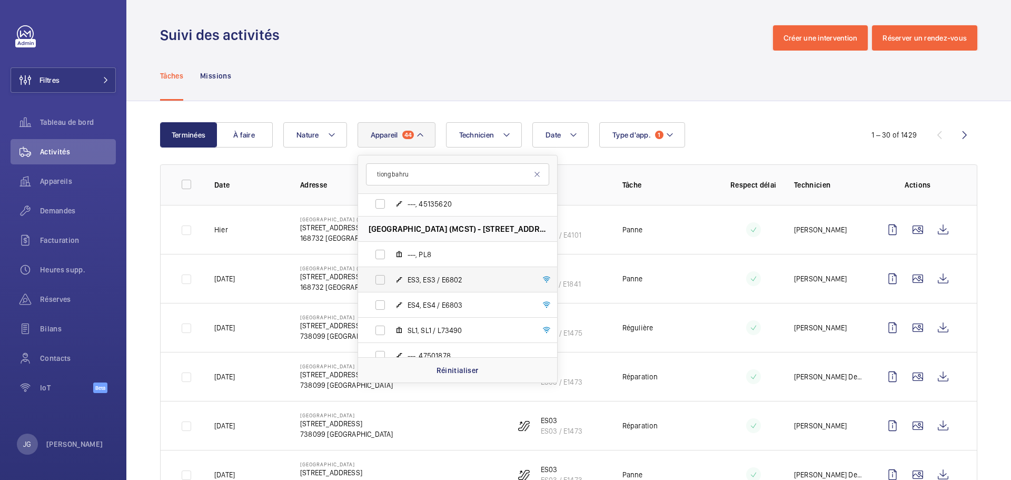
click at [457, 279] on span "ES3, ES3 / E6802" at bounding box center [468, 279] width 122 height 11
click at [391, 279] on input "ES3, ES3 / E6802" at bounding box center [380, 279] width 21 height 21
checkbox input "true"
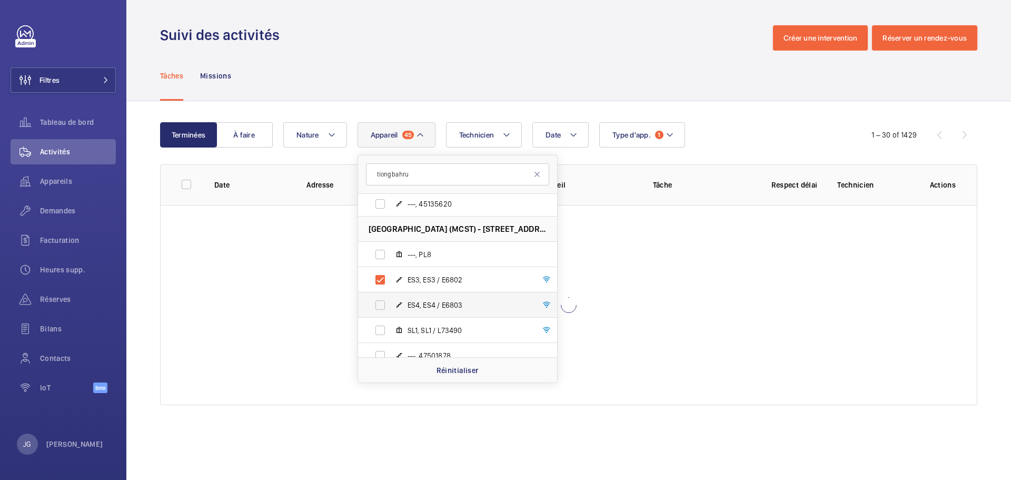
click at [446, 301] on span "ES4, ES4 / E6803" at bounding box center [468, 305] width 122 height 11
click at [391, 301] on input "ES4, ES4 / E6803" at bounding box center [380, 304] width 21 height 21
checkbox input "true"
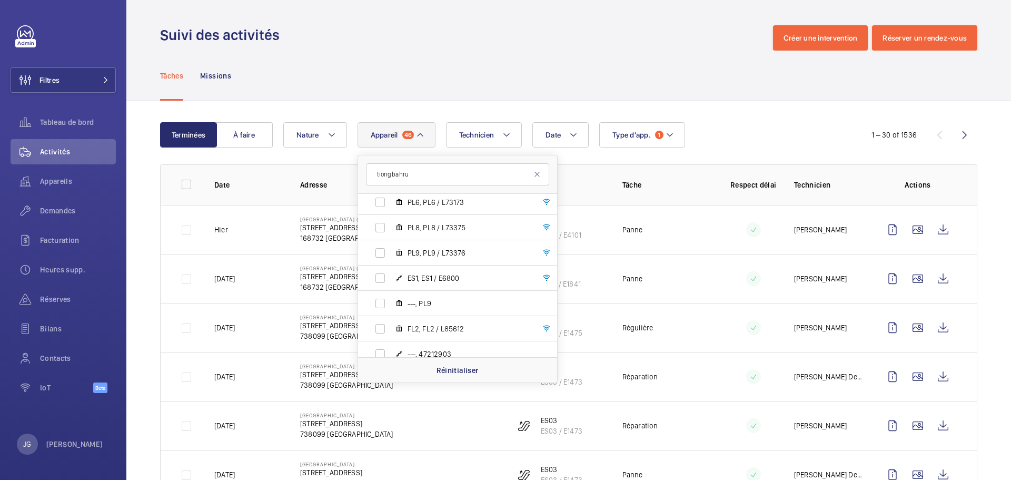
scroll to position [2056, 0]
click at [486, 248] on span "ES1, ES1 / E6800" at bounding box center [468, 248] width 122 height 11
click at [391, 248] on input "ES1, ES1 / E6800" at bounding box center [380, 247] width 21 height 21
checkbox input "true"
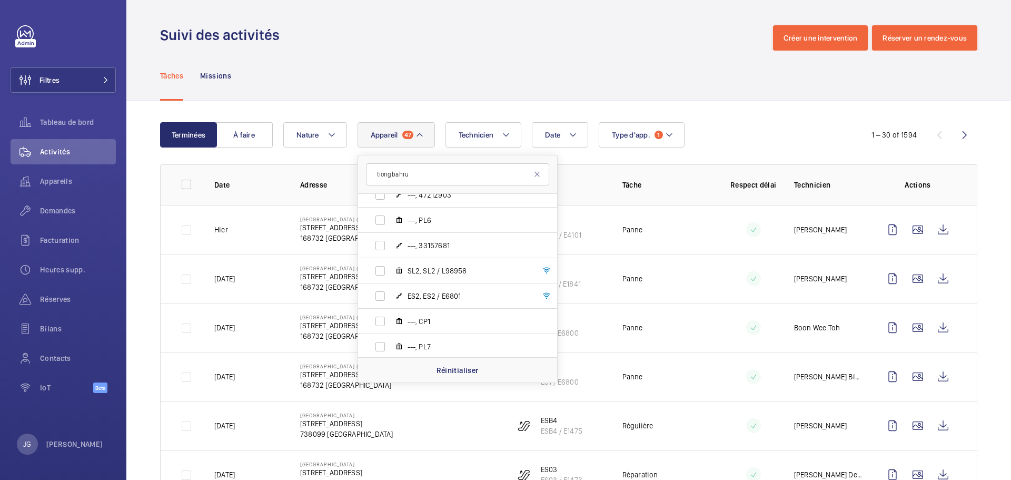
scroll to position [2205, 0]
click at [495, 275] on span "ES2, ES2 / E6801" at bounding box center [468, 276] width 122 height 11
click at [391, 275] on input "ES2, ES2 / E6801" at bounding box center [380, 275] width 21 height 21
checkbox input "true"
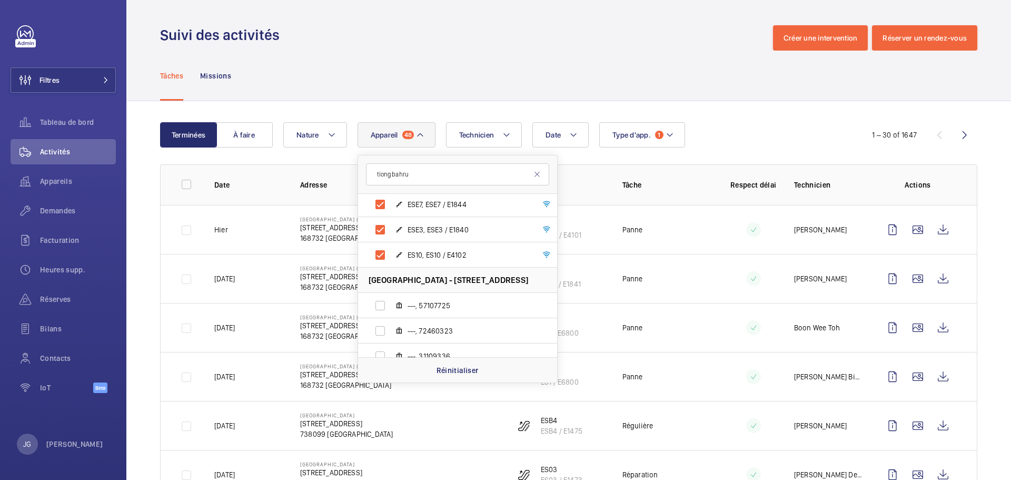
scroll to position [2721, 0]
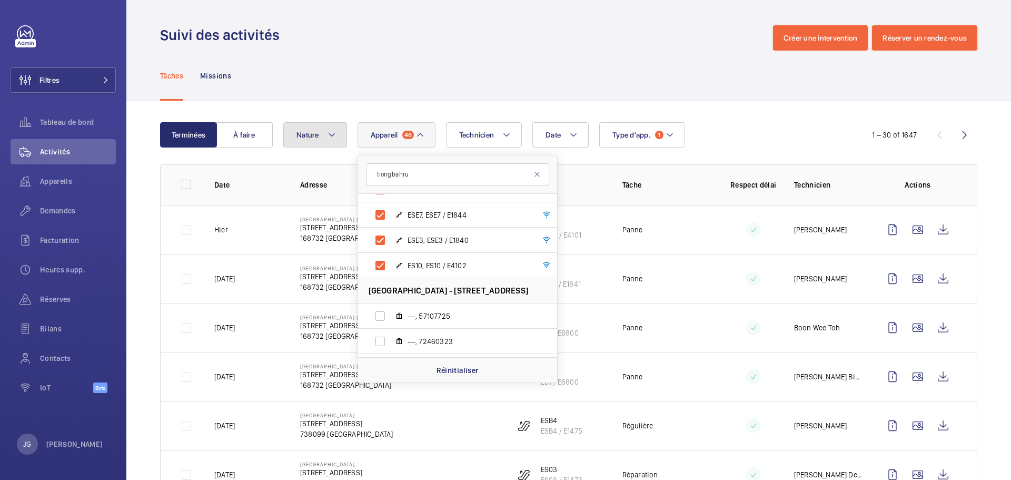
click at [323, 133] on button "Nature" at bounding box center [315, 134] width 64 height 25
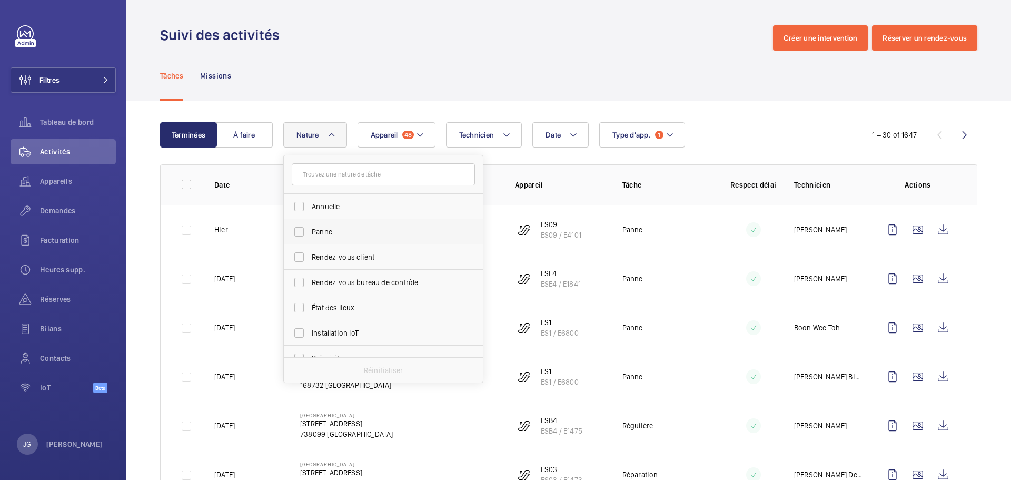
click at [325, 230] on span "Panne" at bounding box center [384, 231] width 145 height 11
click at [310, 230] on input "Panne" at bounding box center [299, 231] width 21 height 21
checkbox input "true"
click at [762, 125] on div "Date Technicien Appareil 48 Type d'app. 1 Nature 1 Annuelle Panne Rendez-vous c…" at bounding box center [567, 134] width 568 height 25
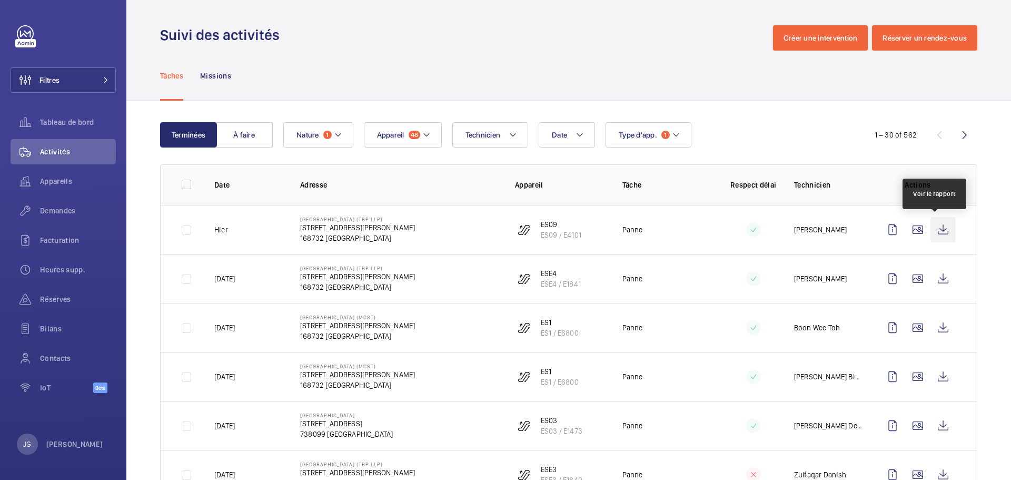
click at [933, 234] on wm-front-icon-button at bounding box center [942, 229] width 25 height 25
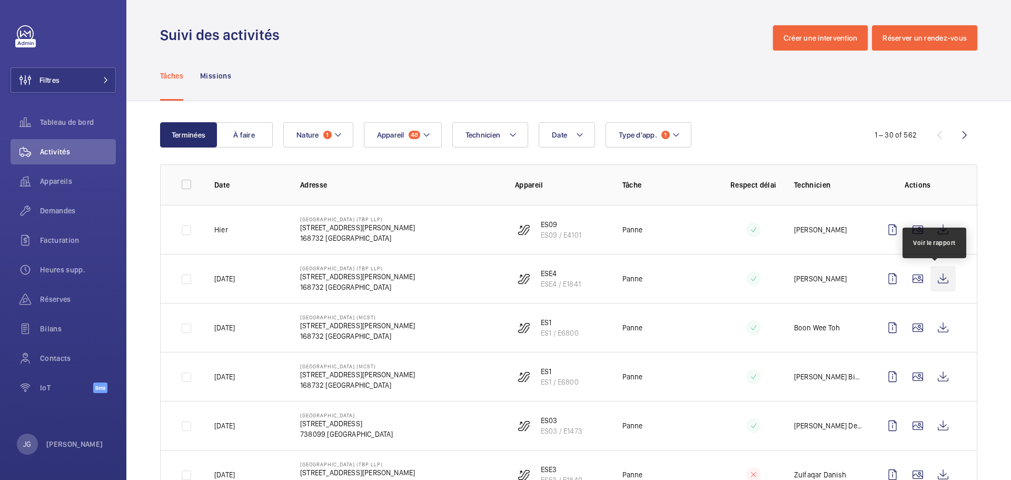
click at [933, 277] on wm-front-icon-button at bounding box center [942, 278] width 25 height 25
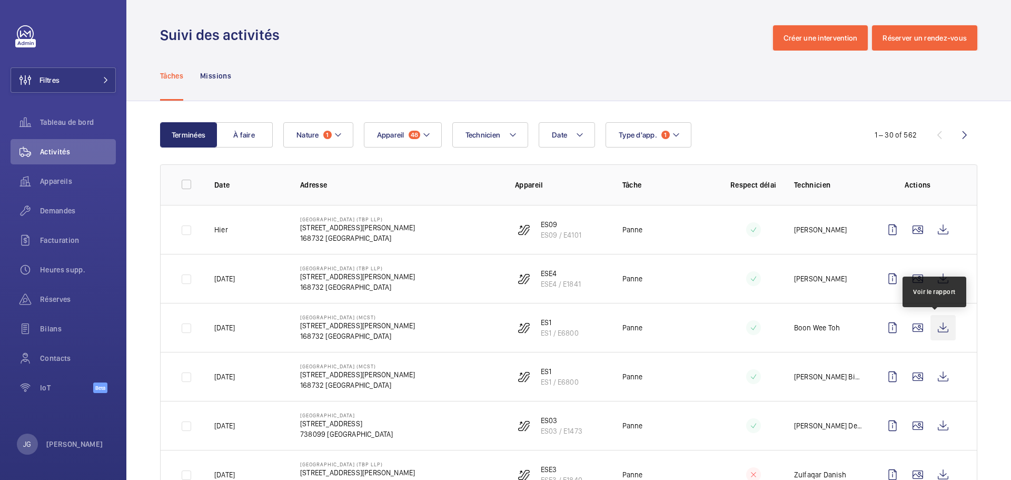
click at [930, 328] on wm-front-icon-button at bounding box center [942, 327] width 25 height 25
